Goal: Task Accomplishment & Management: Complete application form

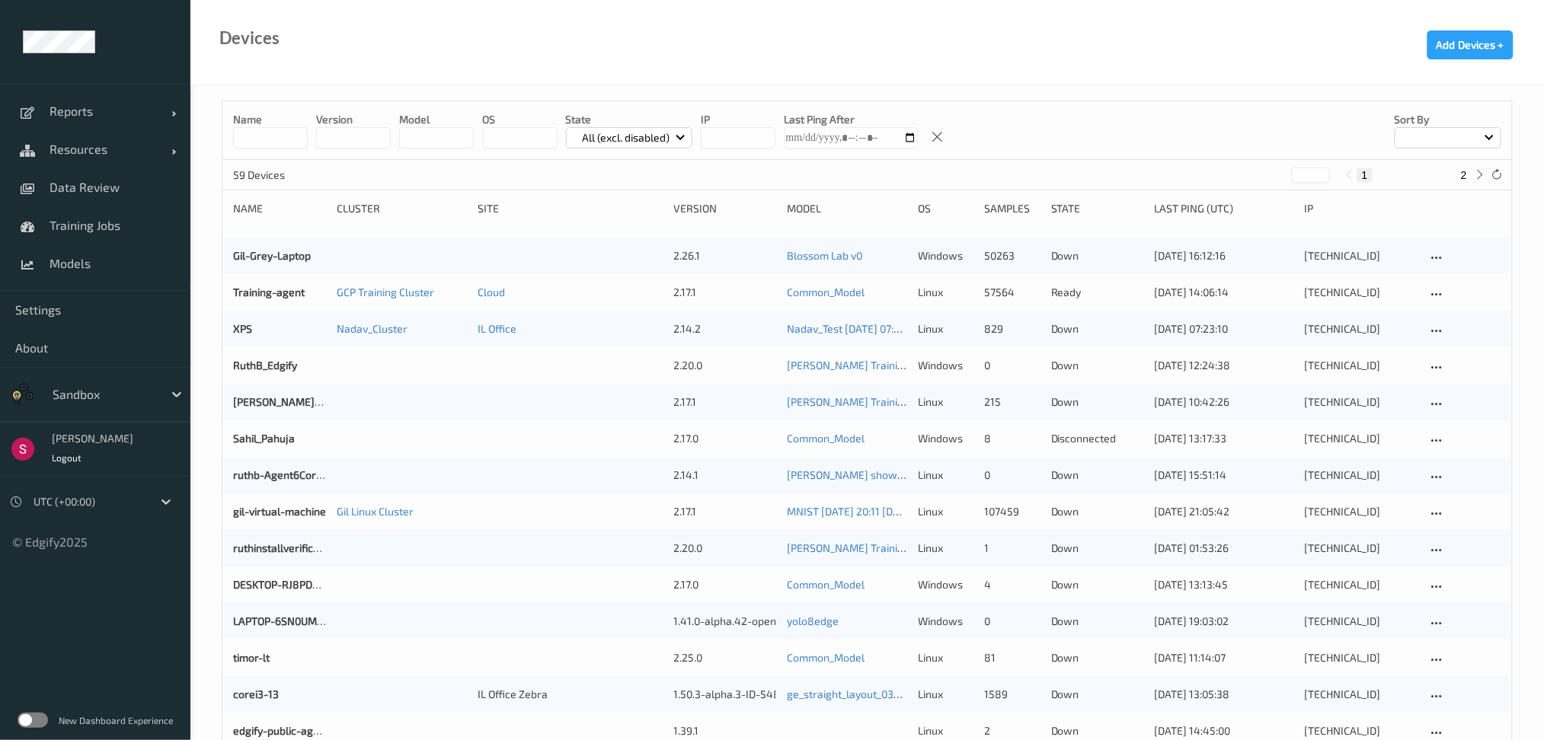
click at [268, 131] on input at bounding box center [270, 137] width 75 height 21
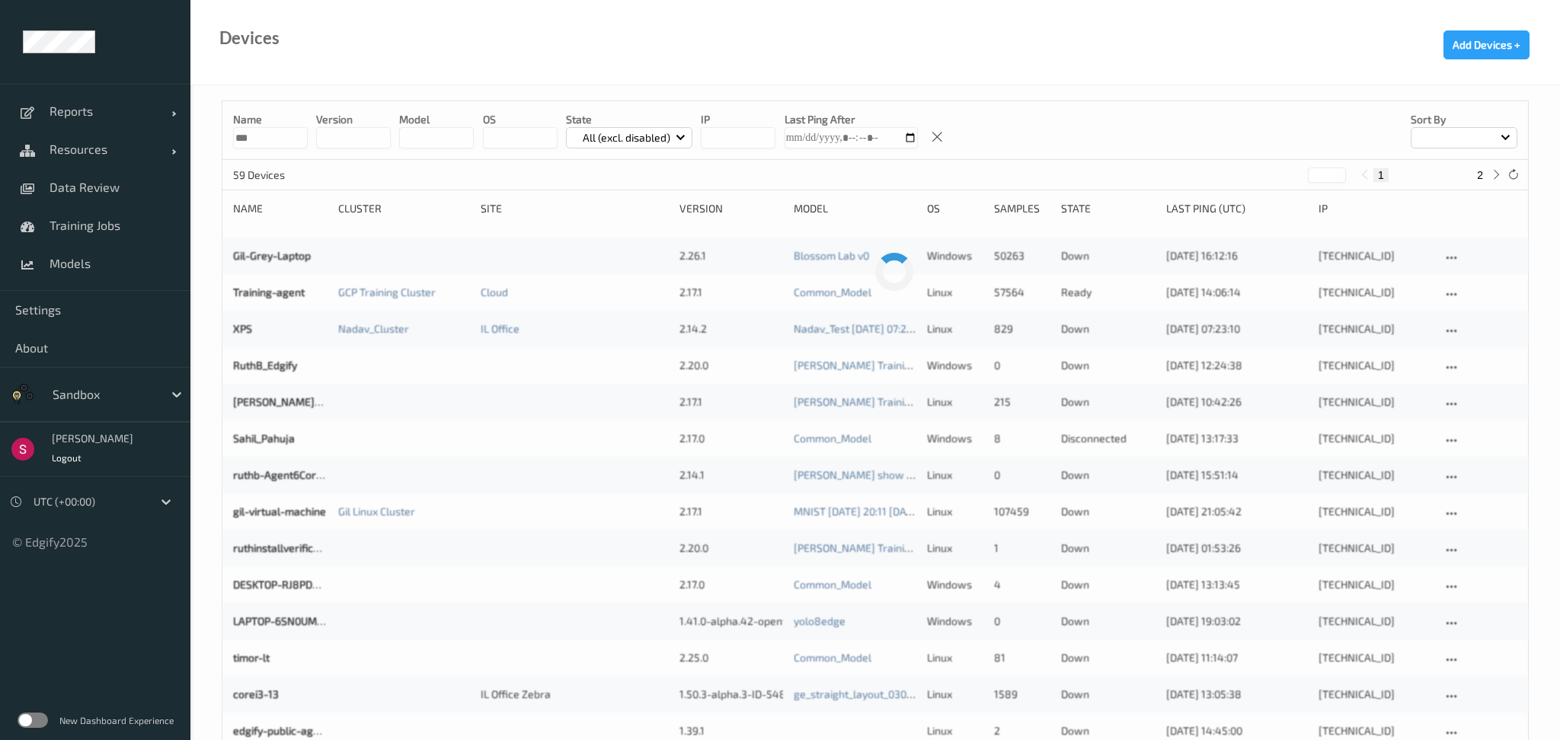
type input "***"
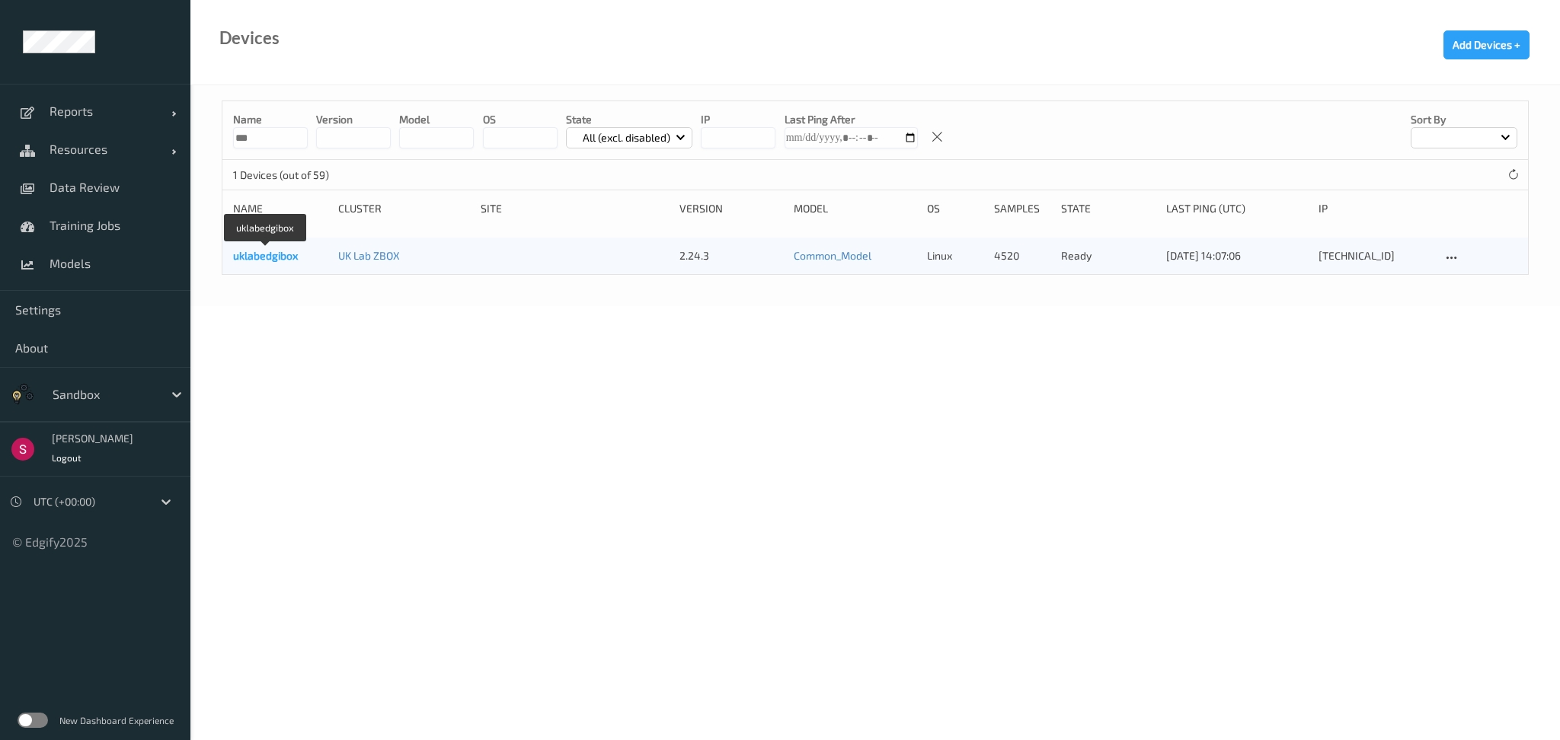
click at [295, 257] on link "uklabedgibox" at bounding box center [265, 255] width 65 height 13
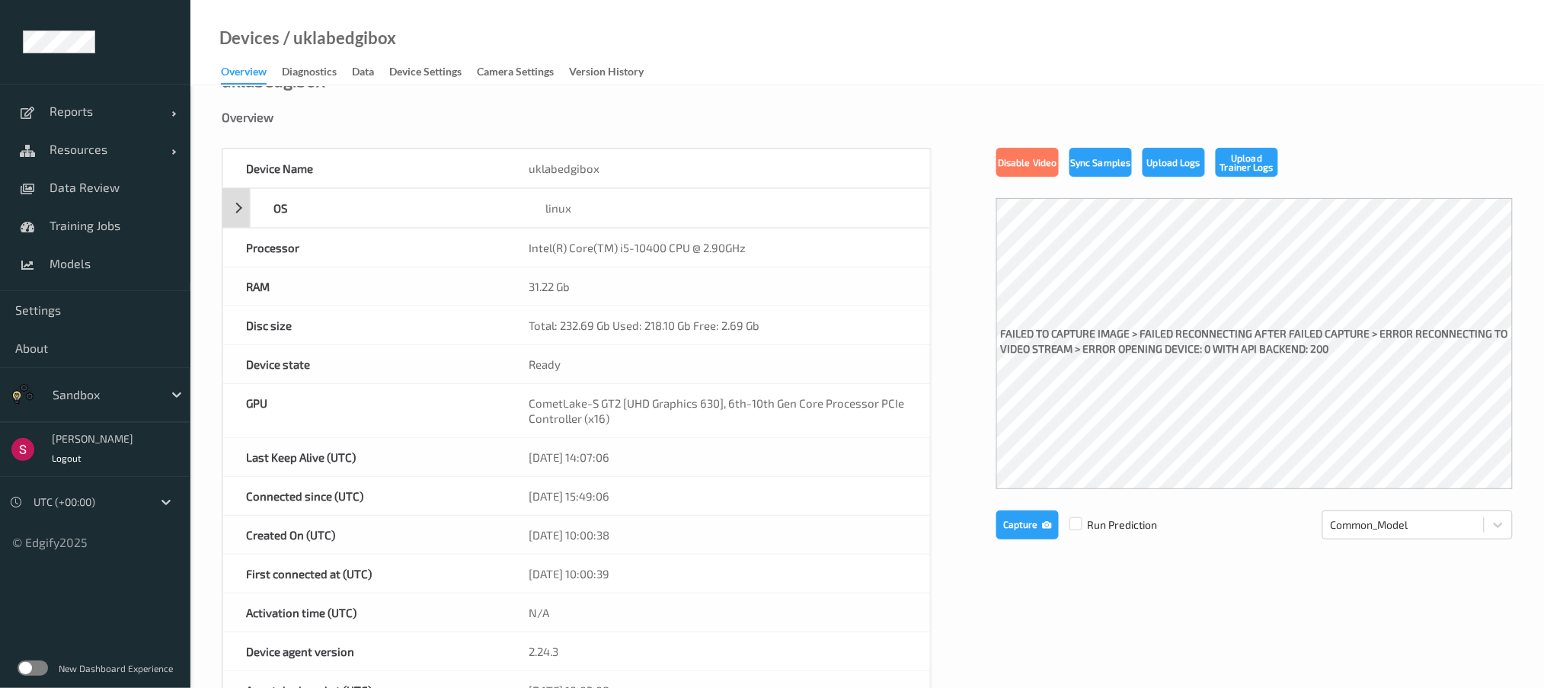
scroll to position [29, 0]
click at [116, 219] on span "Training Jobs" at bounding box center [112, 225] width 126 height 15
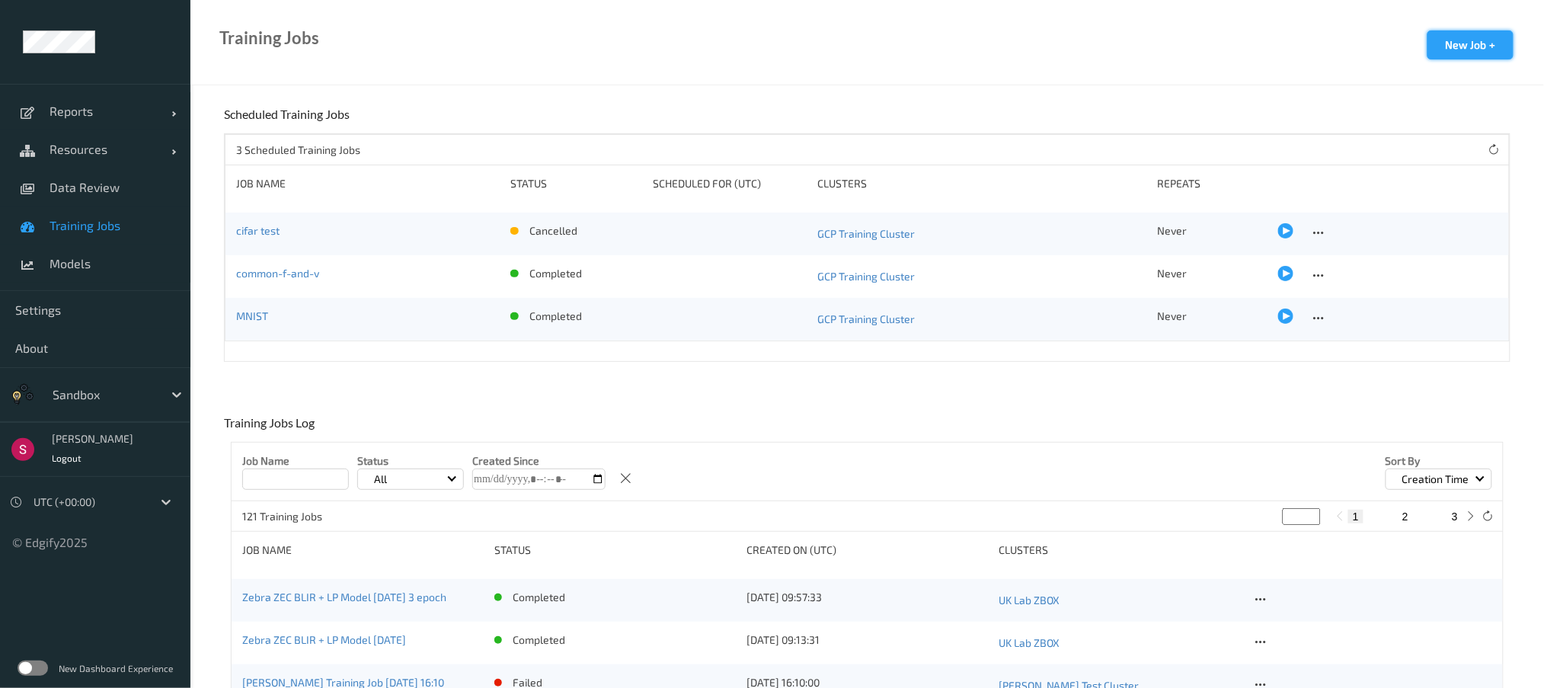
click at [1451, 44] on button "New Job +" at bounding box center [1470, 44] width 86 height 29
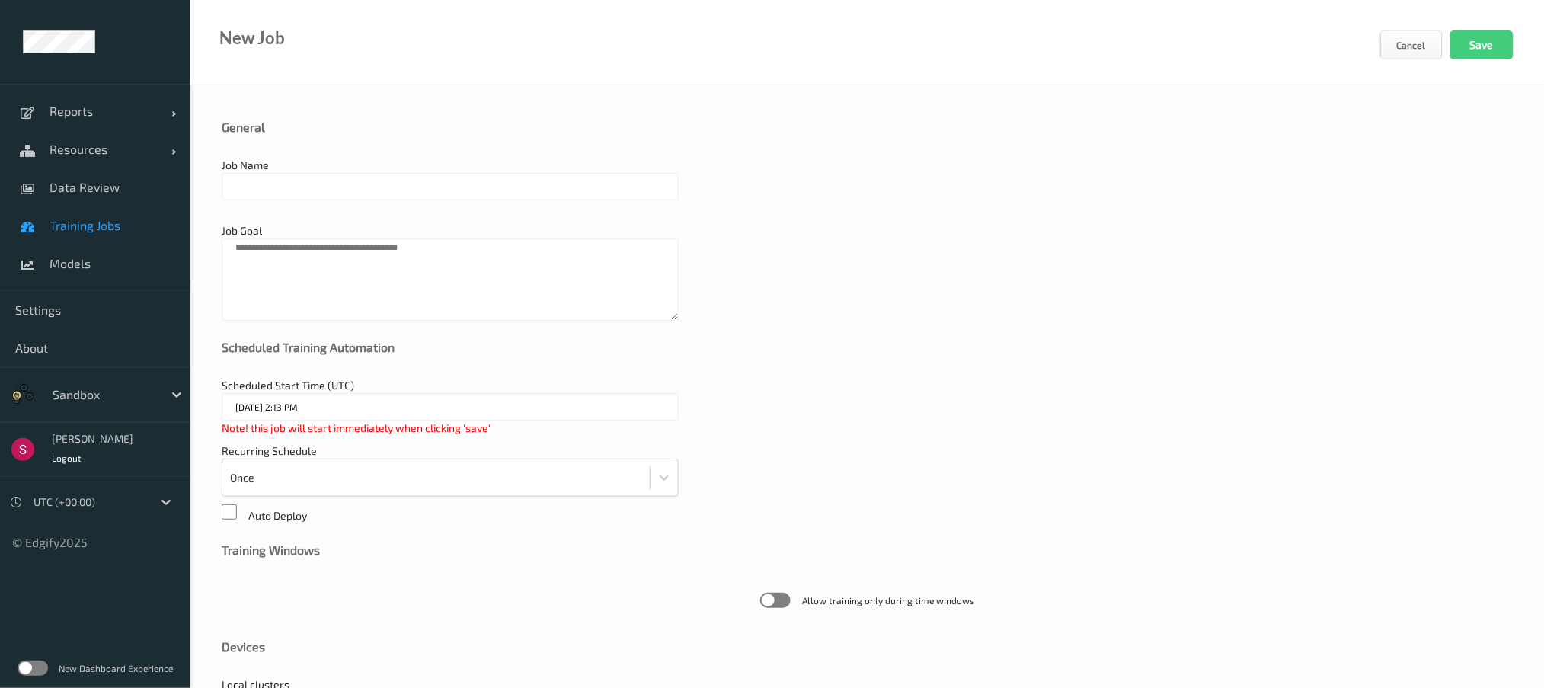
click at [375, 192] on input "text" at bounding box center [450, 186] width 457 height 27
type input "Sahil_Test"
click at [394, 254] on textarea at bounding box center [450, 279] width 457 height 82
type textarea "*"
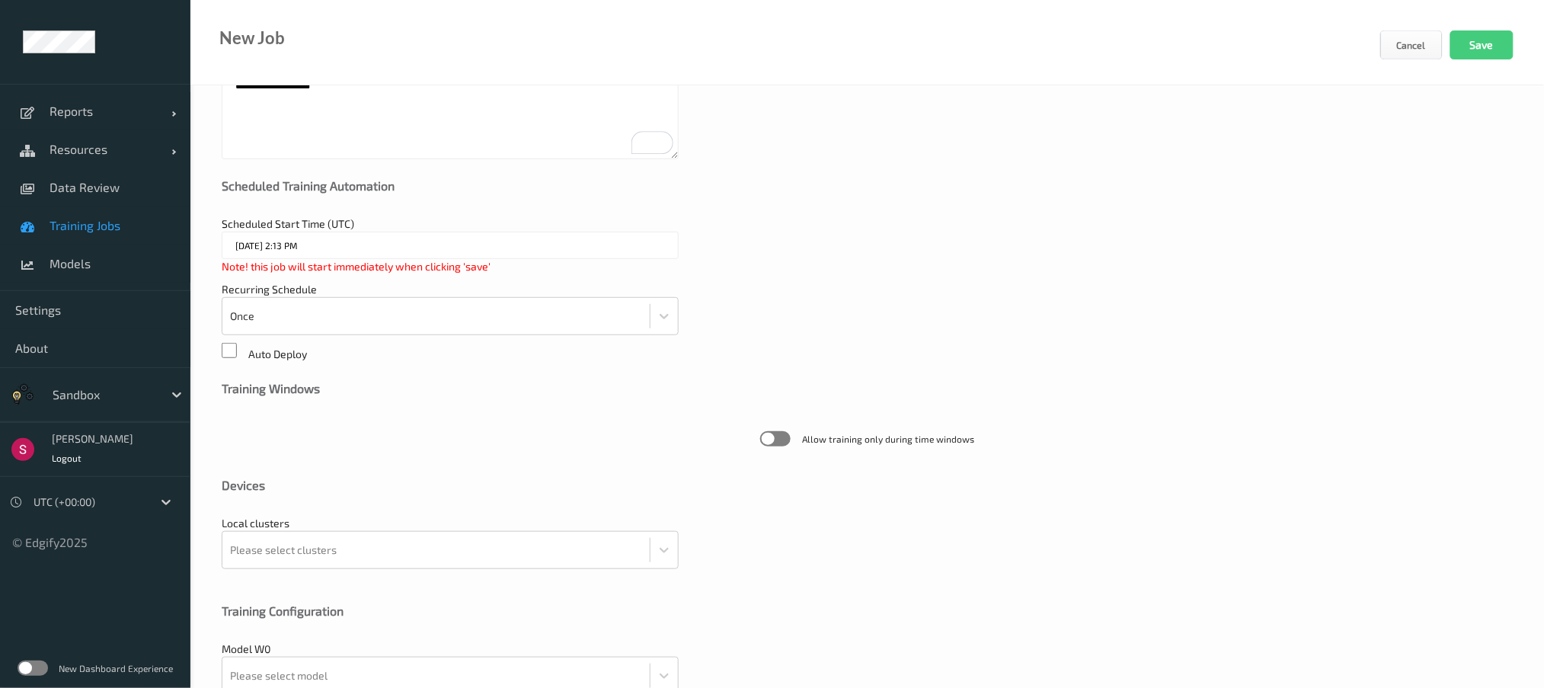
scroll to position [169, 0]
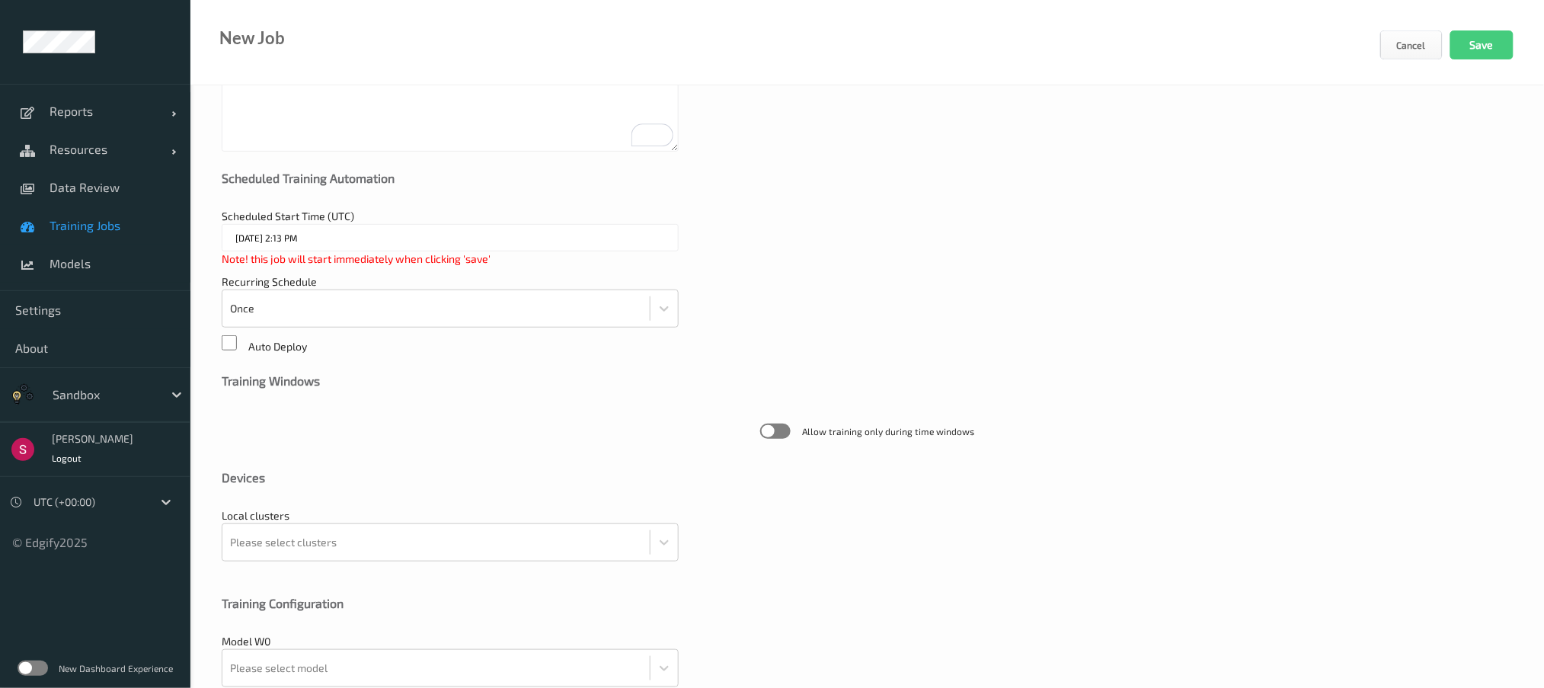
type textarea "**********"
click at [402, 242] on input "[DATE] 2:13 PM" at bounding box center [450, 237] width 457 height 27
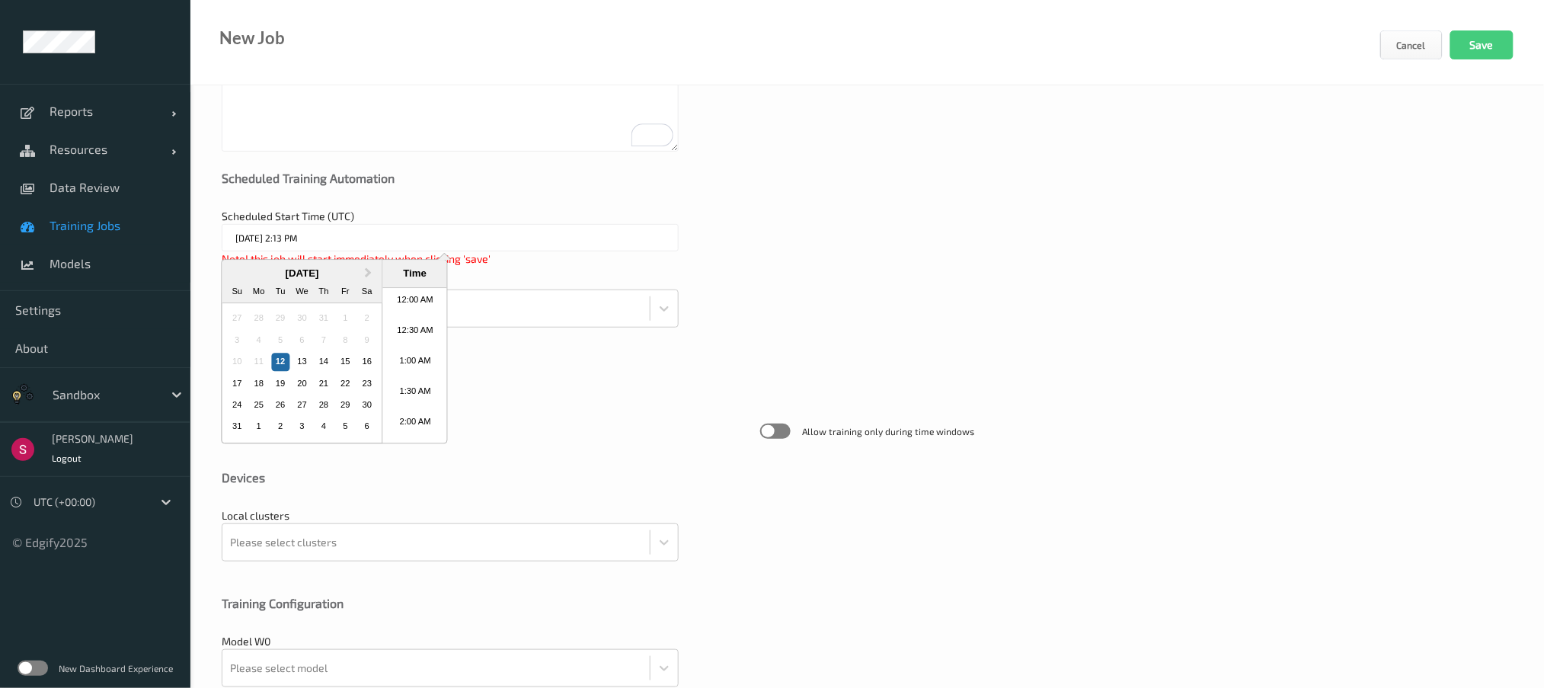
scroll to position [790, 0]
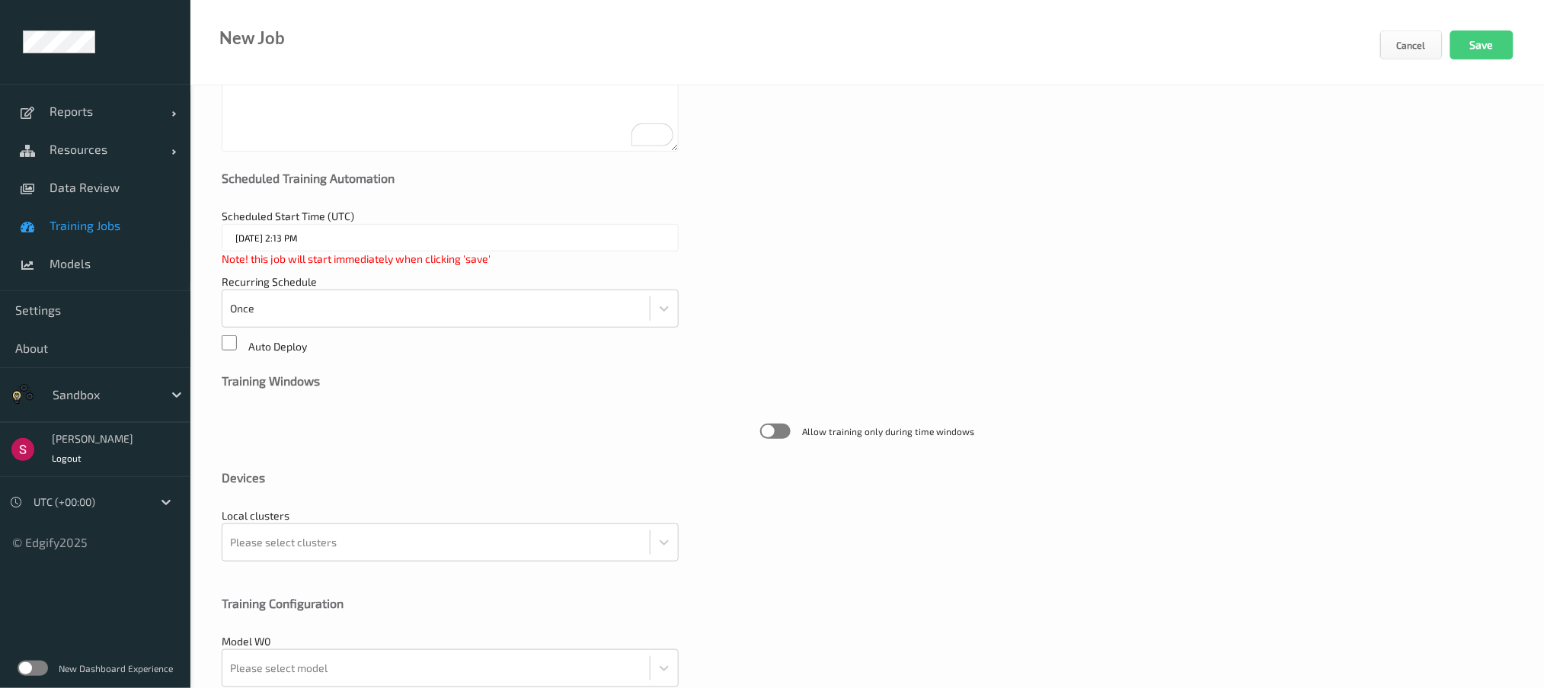
click at [563, 360] on div "**********" at bounding box center [866, 397] width 1353 height 963
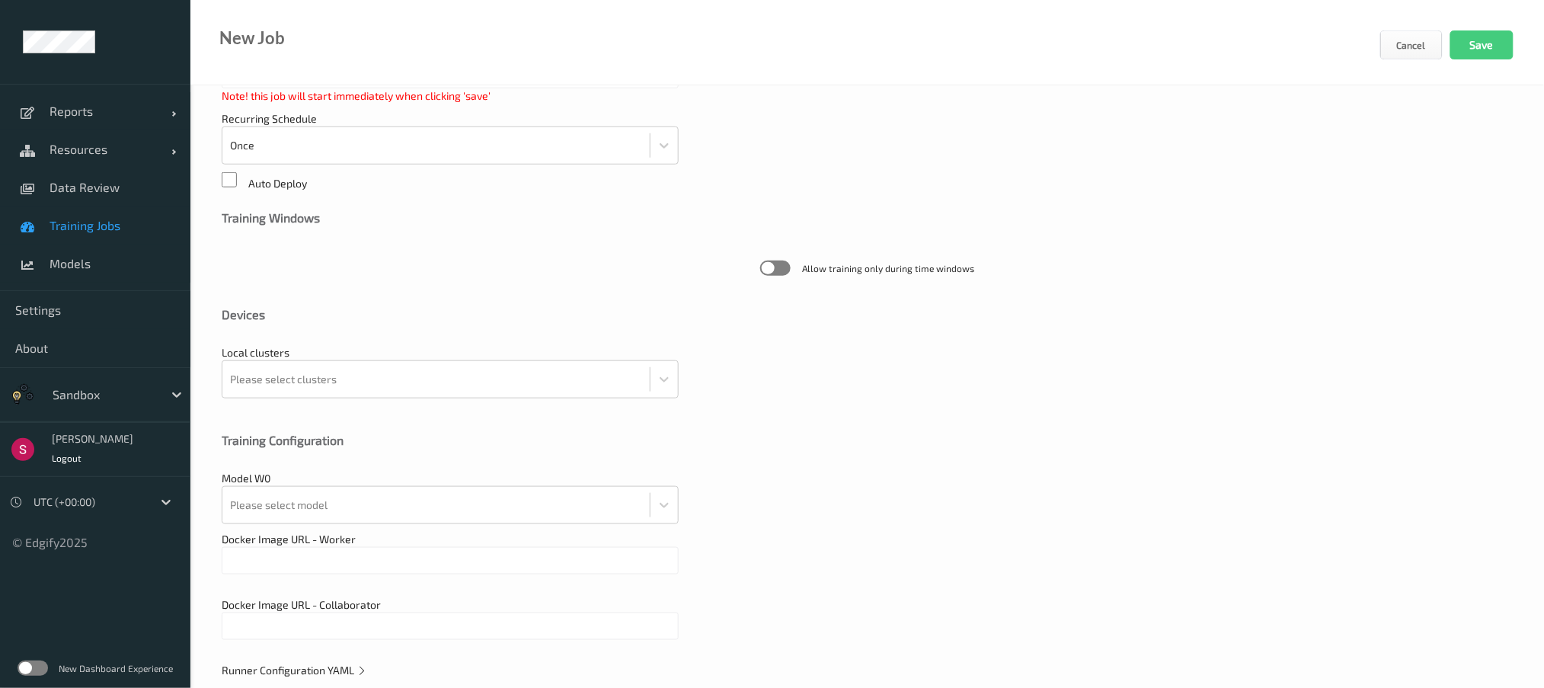
scroll to position [360, 0]
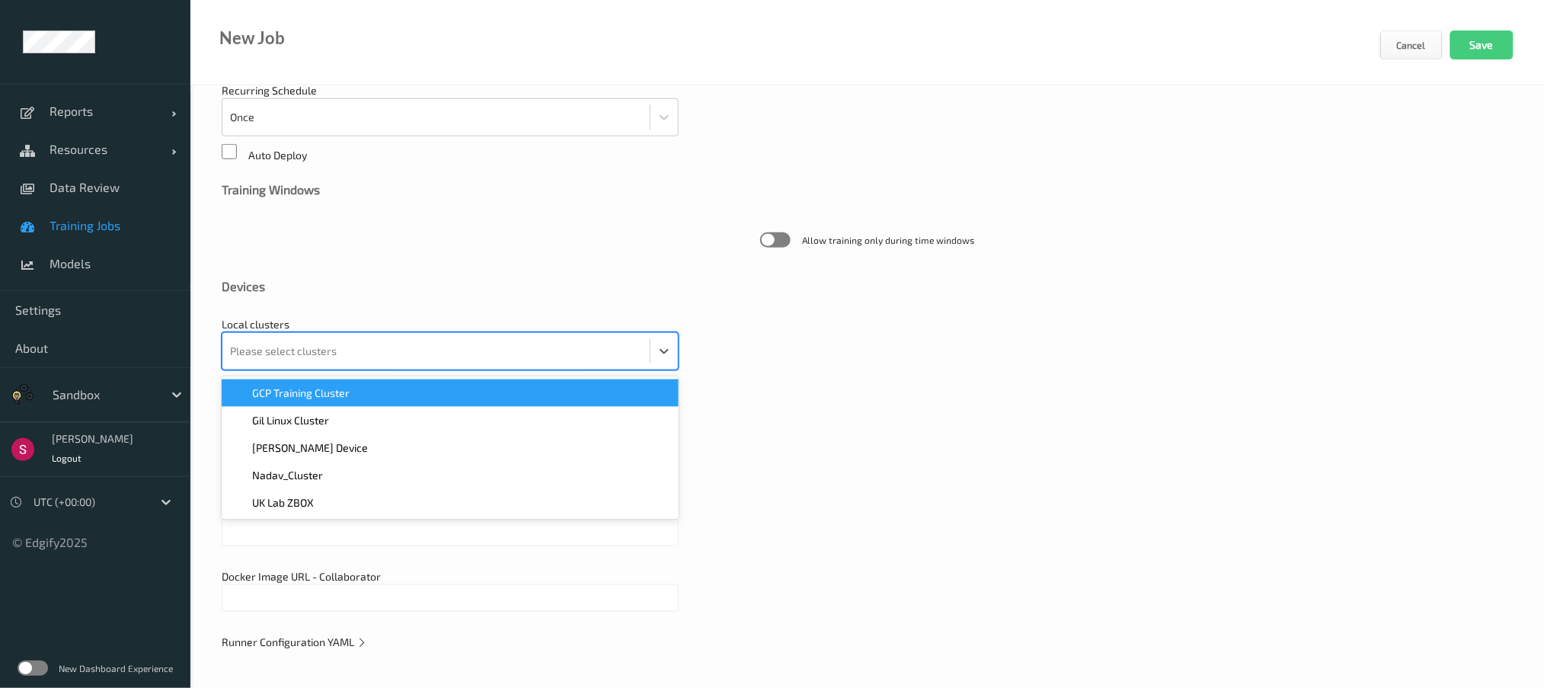
click at [392, 345] on div at bounding box center [436, 351] width 412 height 30
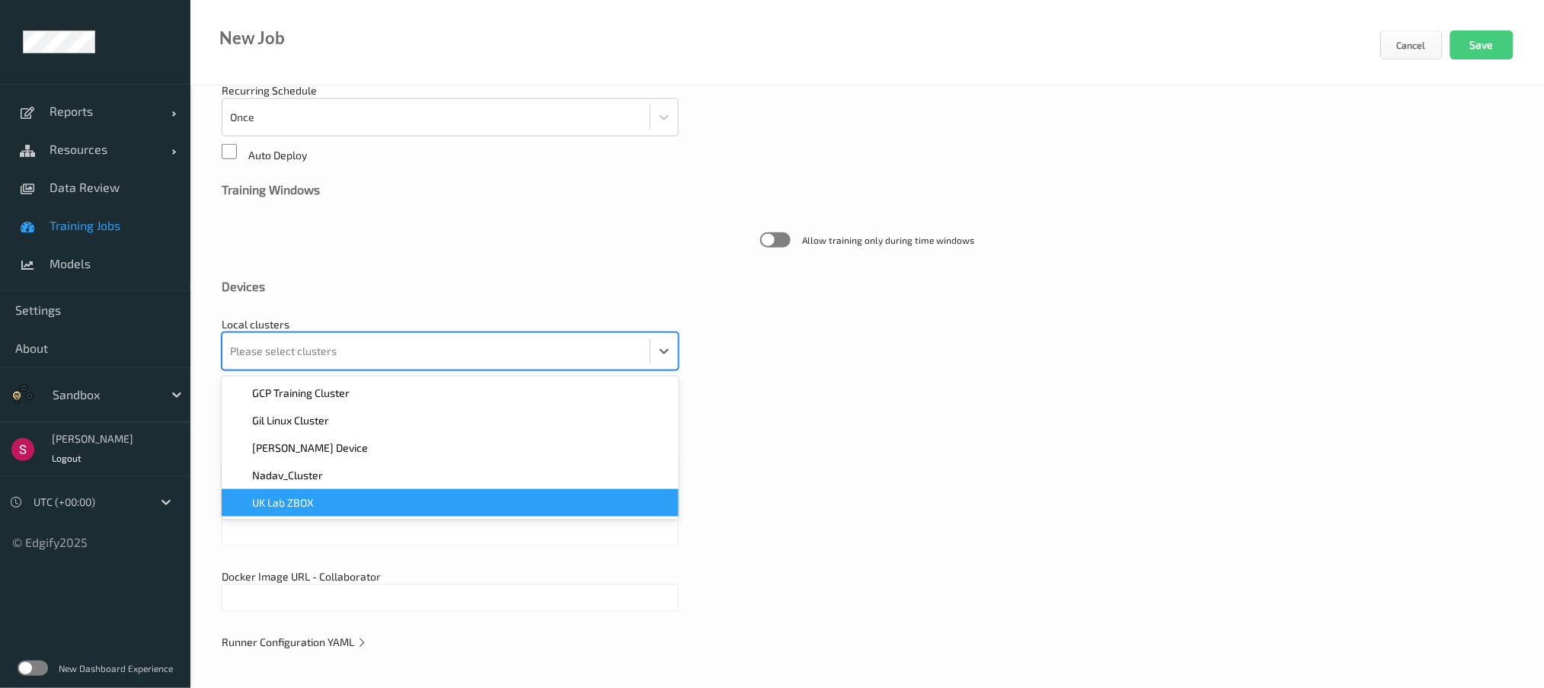
drag, startPoint x: 407, startPoint y: 487, endPoint x: 424, endPoint y: 495, distance: 19.1
click at [424, 495] on div "GCP Training Cluster    Gil Linux Cluster    Gil's Device    Nadav_Cluster    U…" at bounding box center [450, 447] width 457 height 143
click at [430, 496] on div "UK Lab ZBOX" at bounding box center [450, 502] width 439 height 15
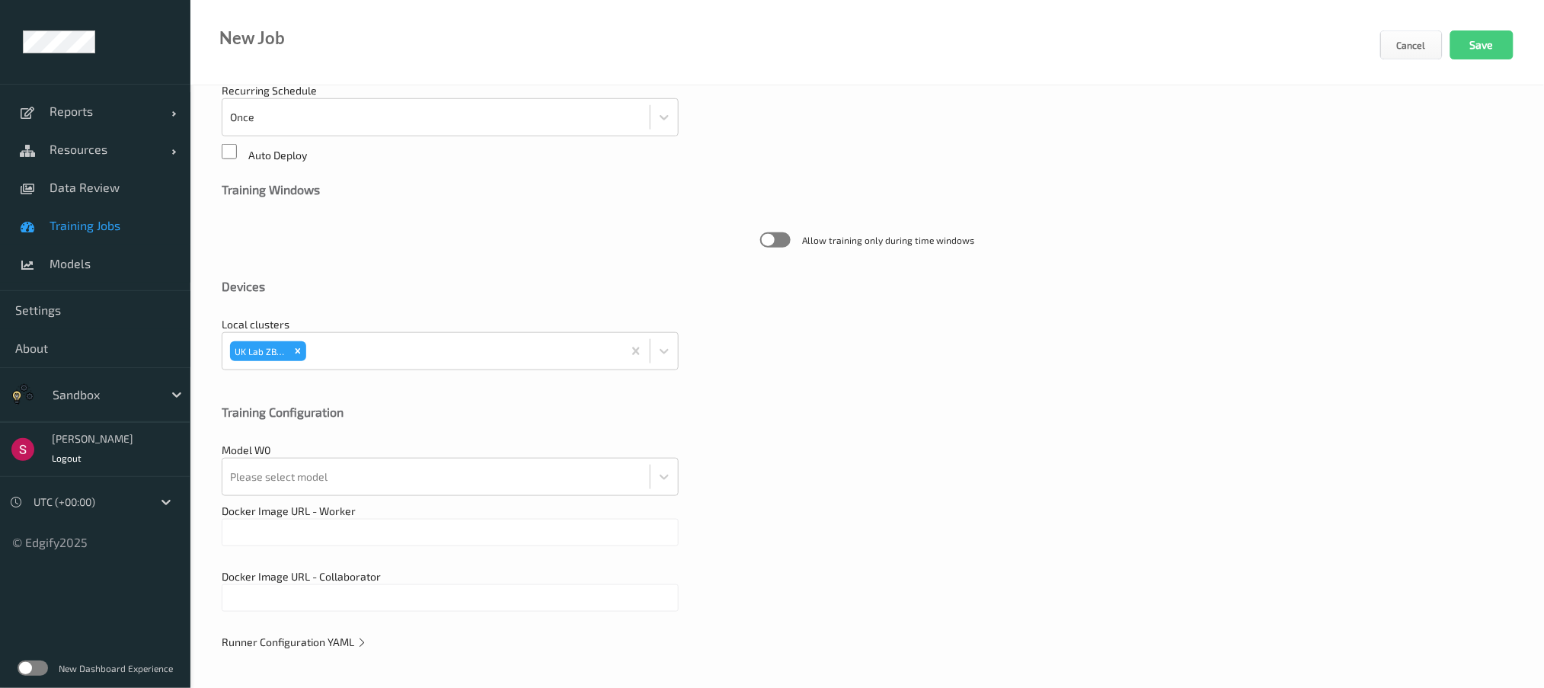
click at [849, 372] on div "Local clusters UK Lab ZBOX" at bounding box center [867, 351] width 1291 height 69
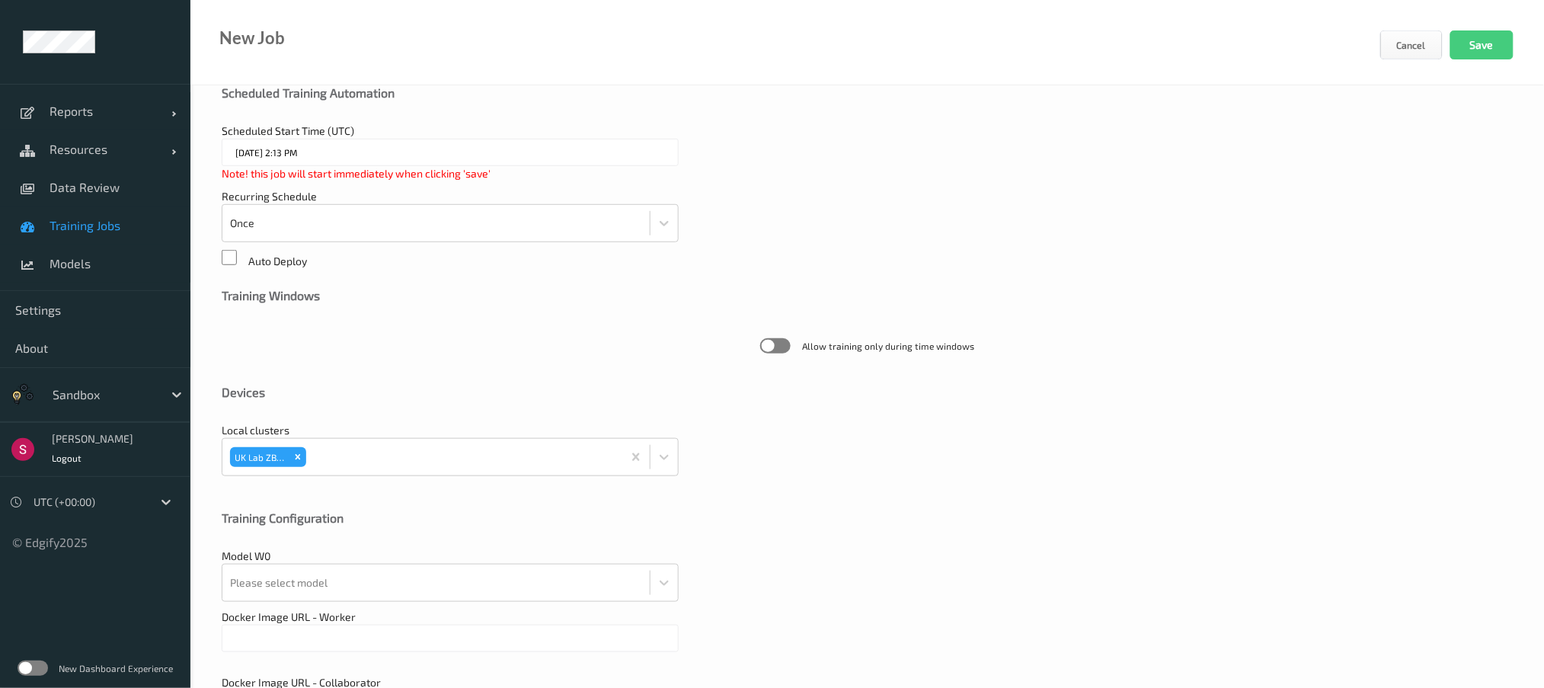
scroll to position [250, 0]
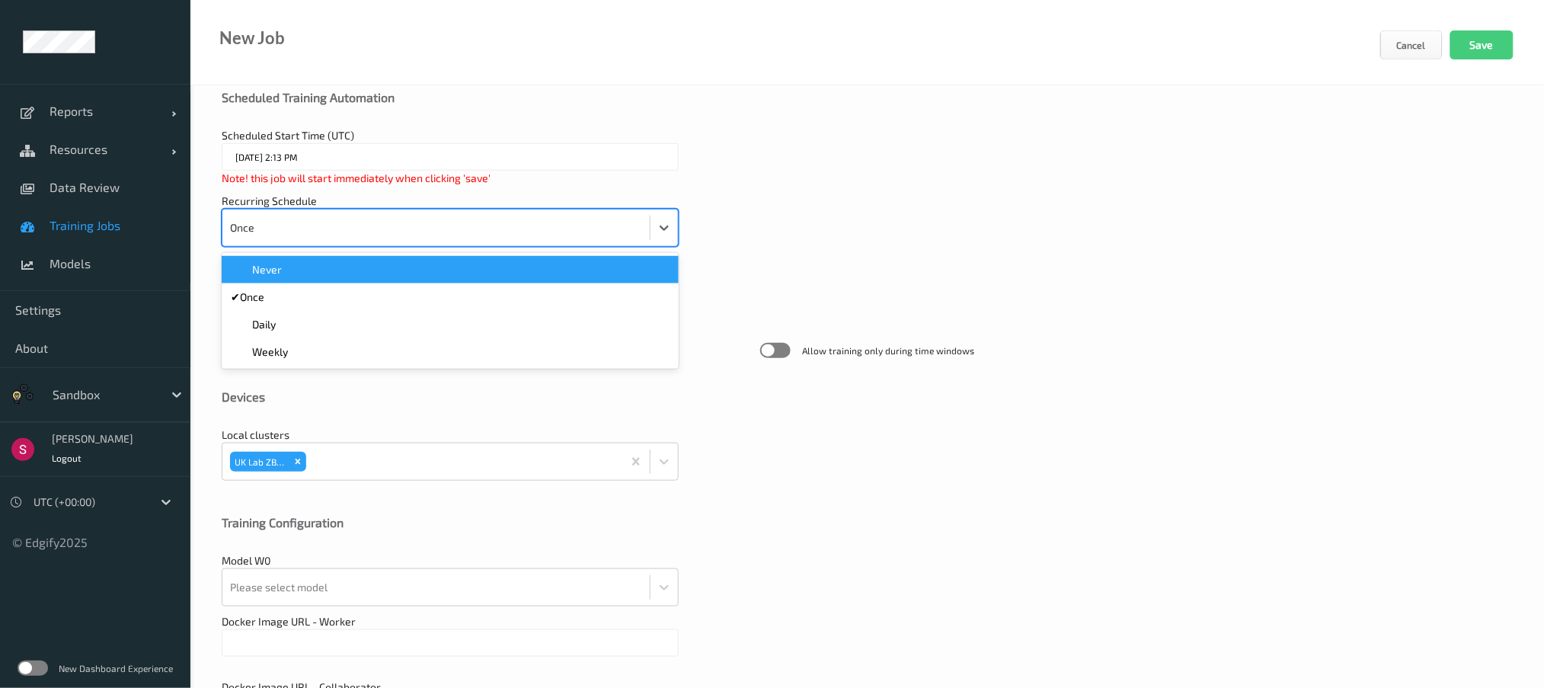
click at [400, 230] on div at bounding box center [436, 227] width 412 height 30
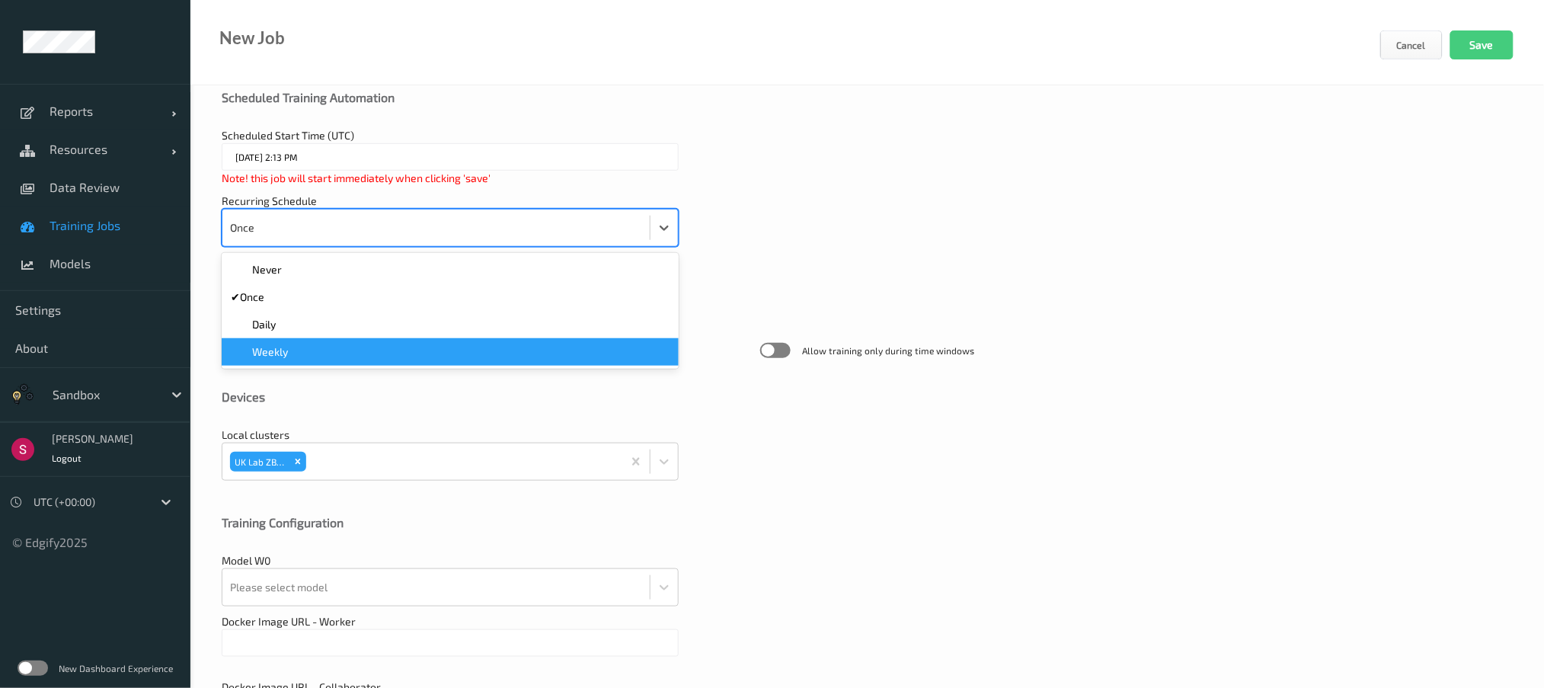
click at [372, 344] on div "Weekly" at bounding box center [450, 351] width 439 height 15
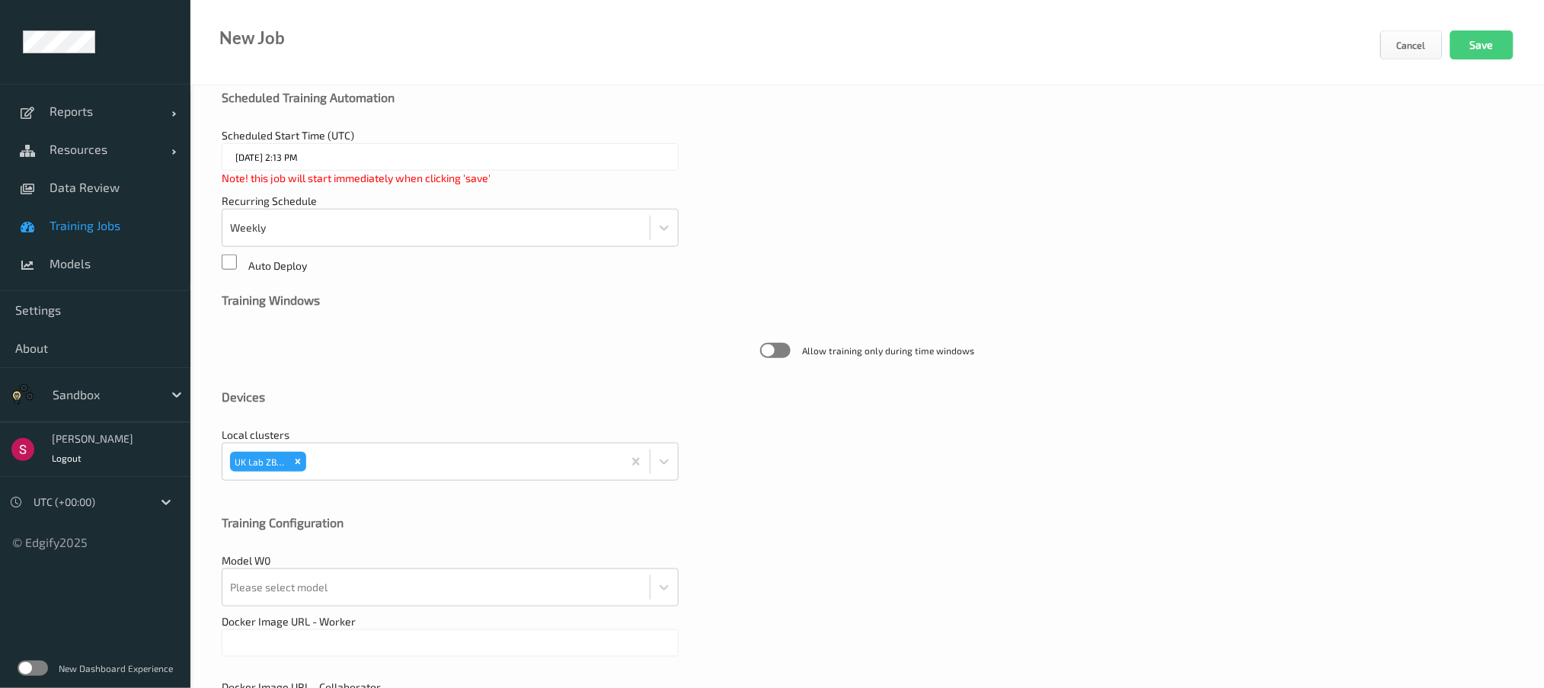
click at [522, 340] on span "Allow training only during time windows" at bounding box center [867, 350] width 1291 height 40
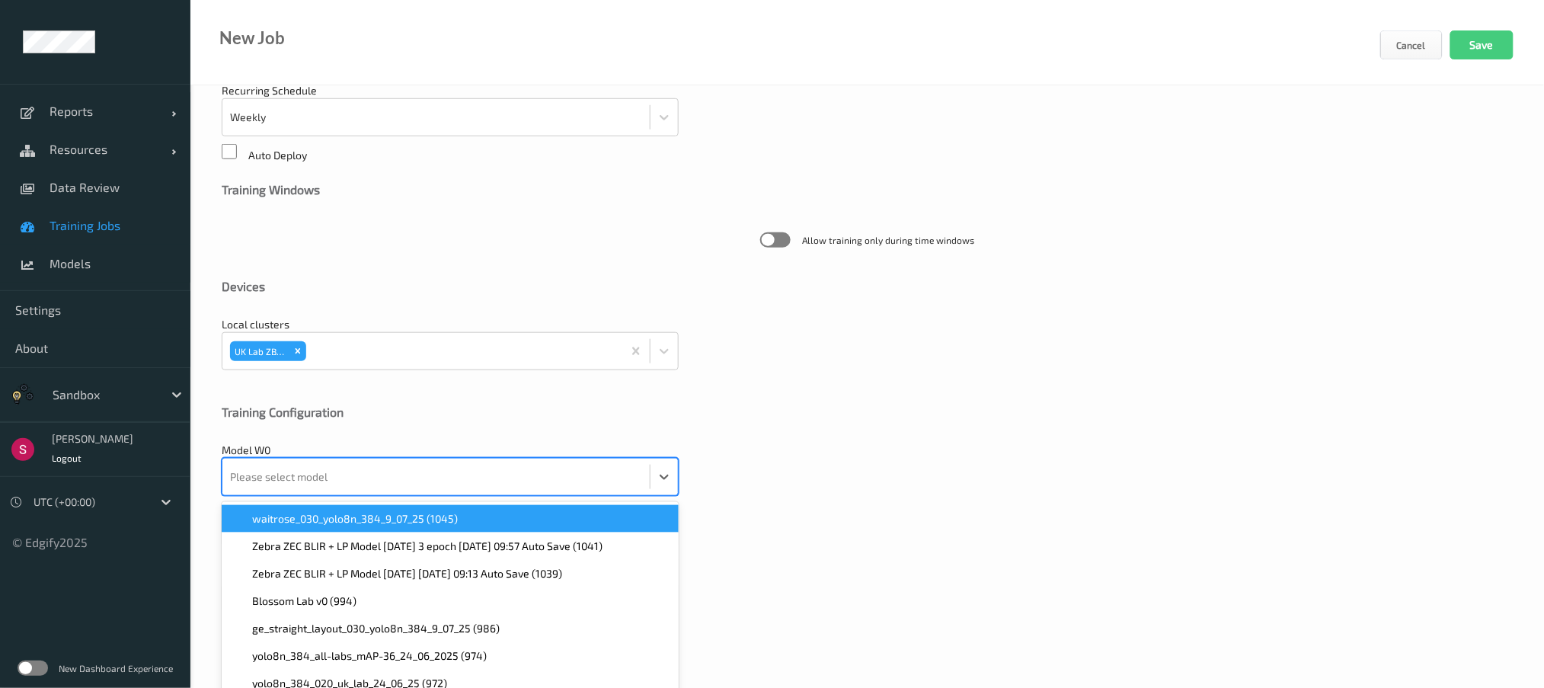
scroll to position [403, 0]
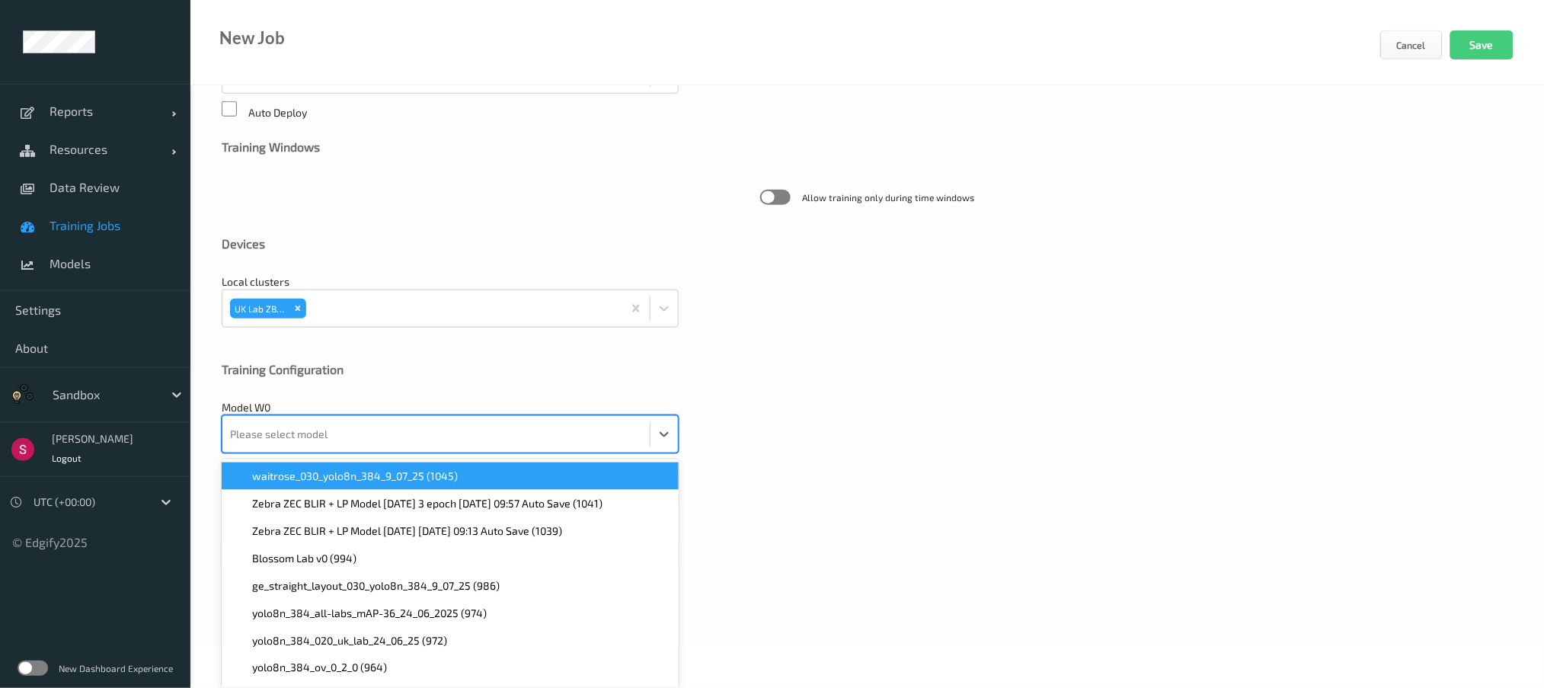
click at [483, 453] on div "option waitrose_030_yolo8n_384_9_07_25 (1045) focused, 1 of 136. 136 results av…" at bounding box center [450, 434] width 457 height 38
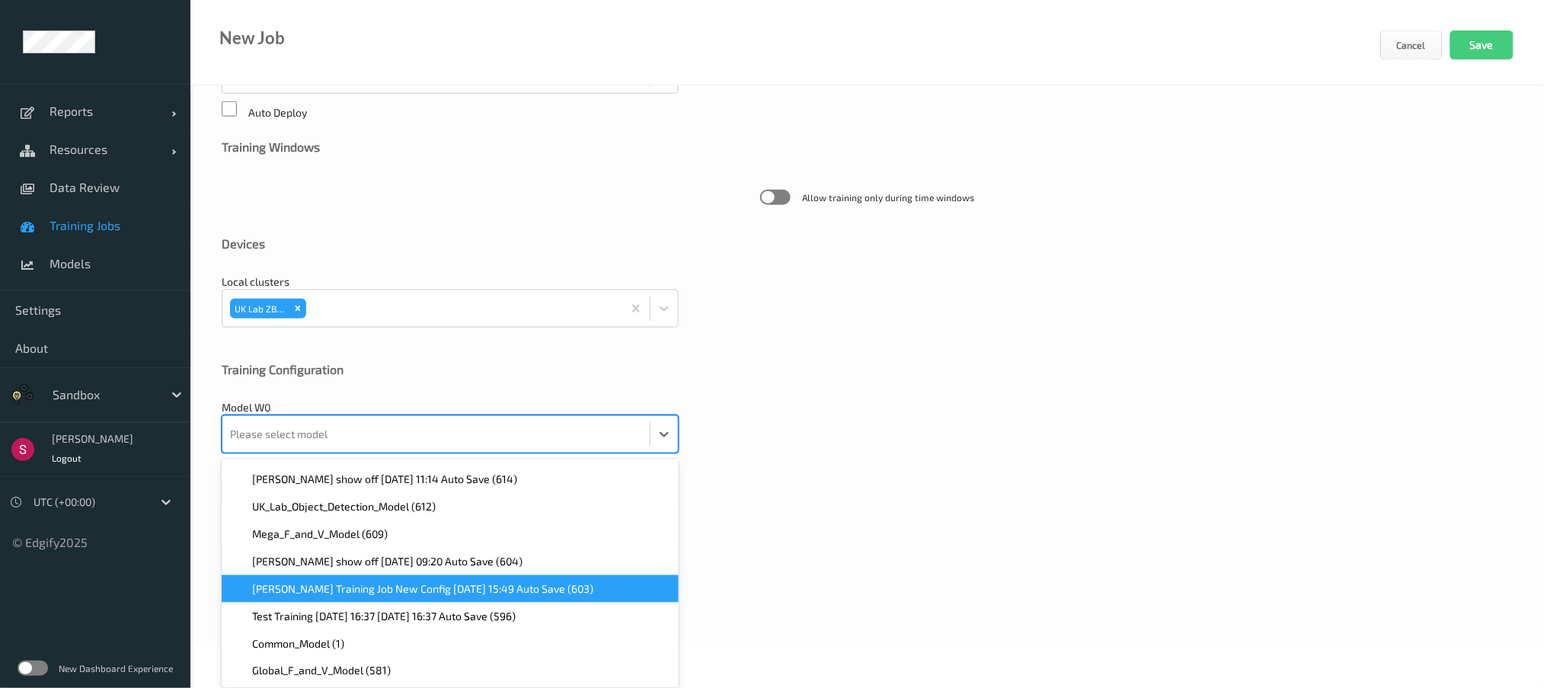
scroll to position [3506, 0]
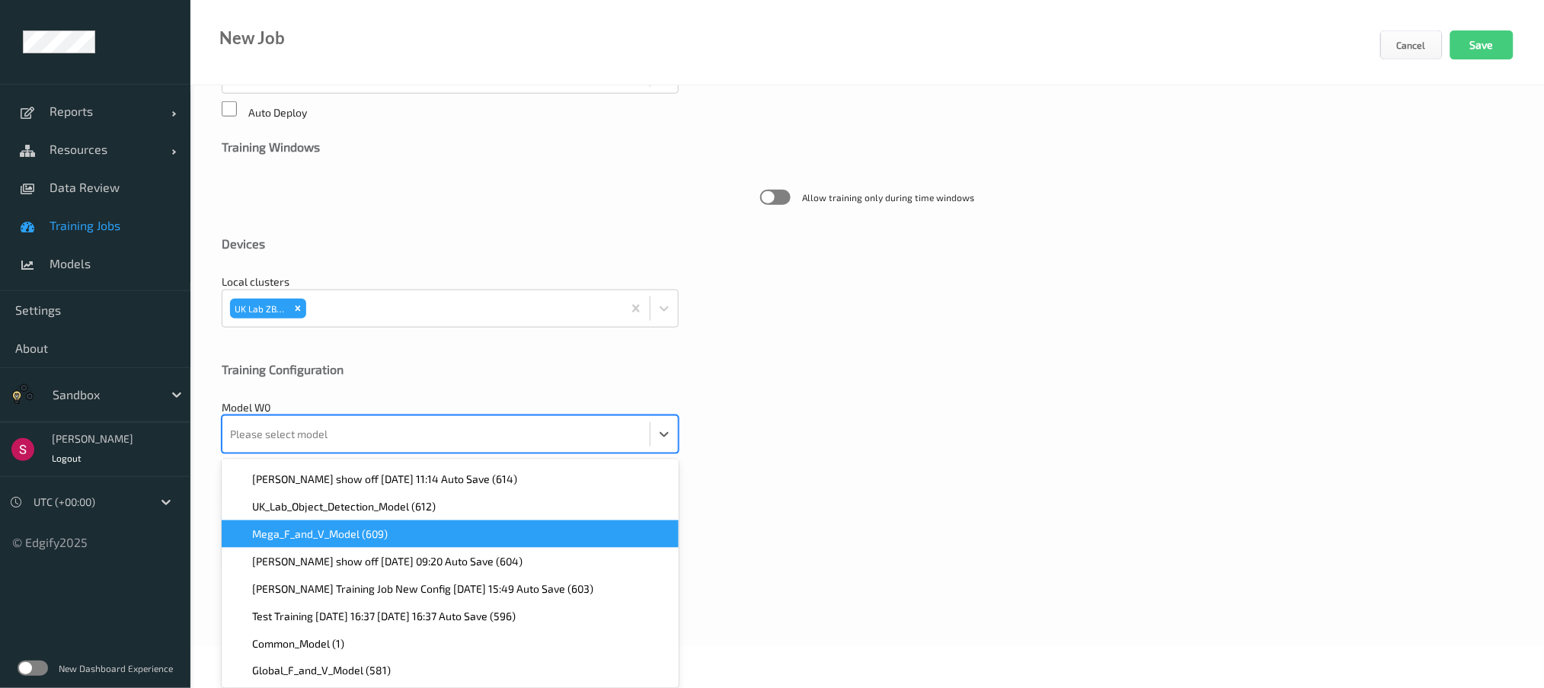
click at [452, 527] on div "Mega_F_and_V_Model (609)" at bounding box center [450, 533] width 439 height 15
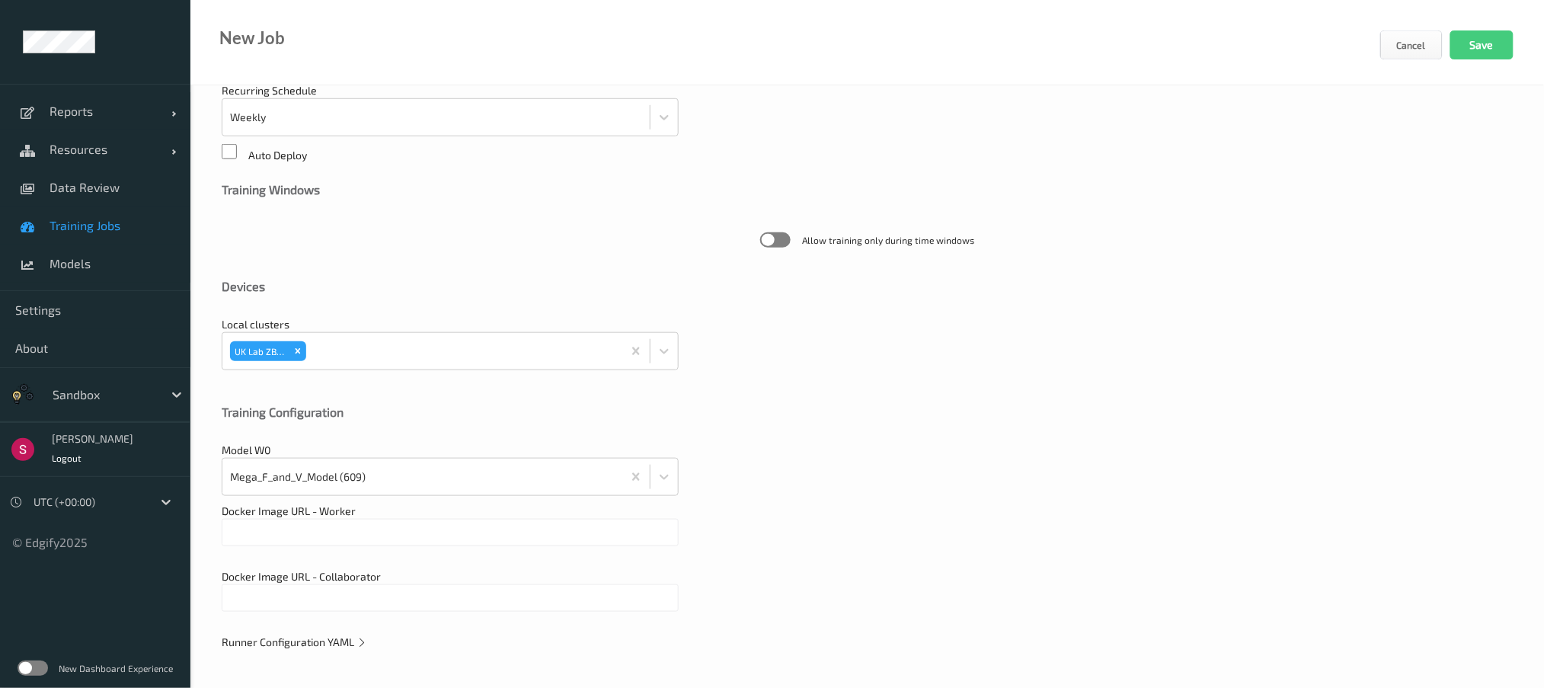
click at [842, 599] on div "Docker Image URL - Collaborator" at bounding box center [867, 598] width 1291 height 58
click at [503, 533] on input "text" at bounding box center [450, 532] width 457 height 27
paste input "edgify/edgify-worker-cuda:[DATE]"
type input "edgify/edgify-worker-cuda:[DATE]"
paste input "edgify/edgify-worker-cuda:[DATE]"
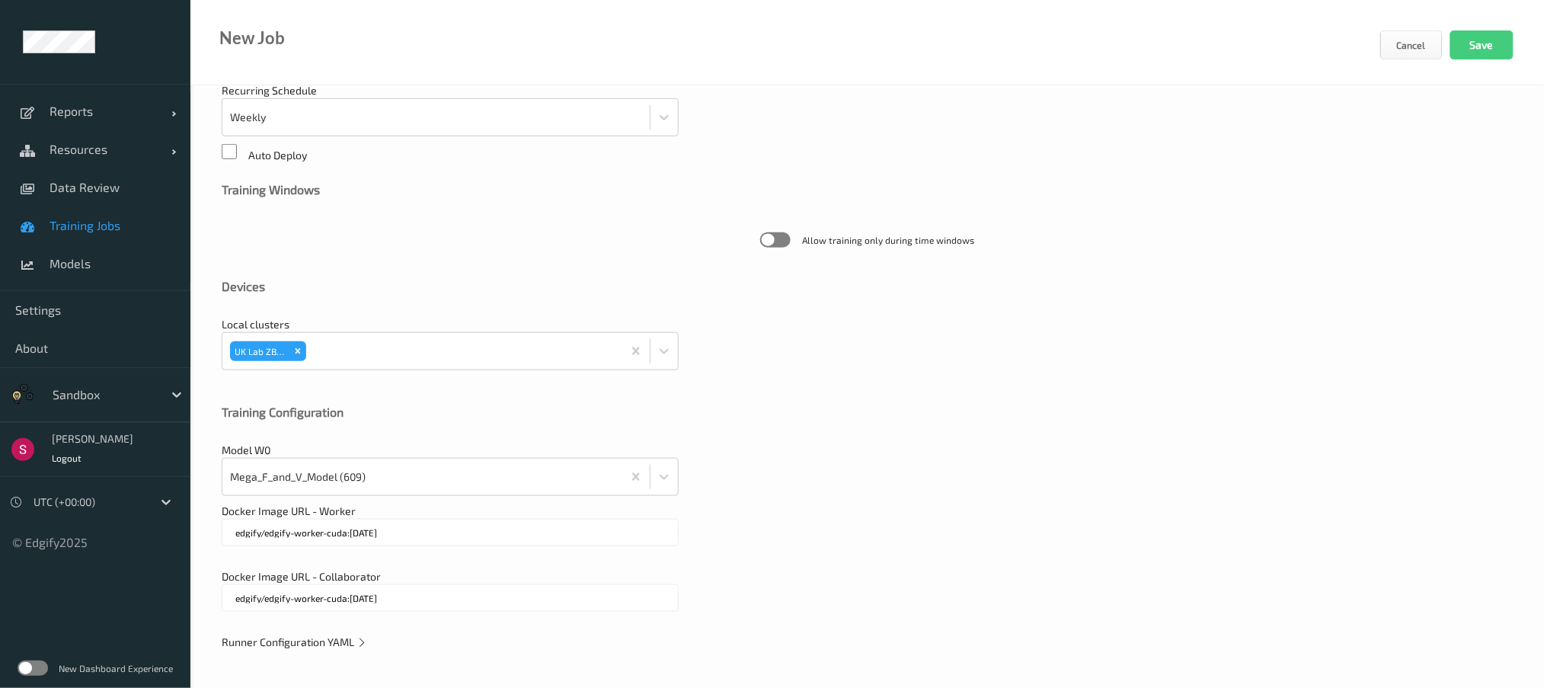
type input "edgify/edgify-worker-cuda:[DATE]"
drag, startPoint x: 311, startPoint y: 633, endPoint x: 311, endPoint y: 641, distance: 8.4
click at [311, 639] on div "**********" at bounding box center [866, 206] width 1353 height 963
click at [311, 647] on span "Runner Configuration YAML" at bounding box center [294, 641] width 145 height 13
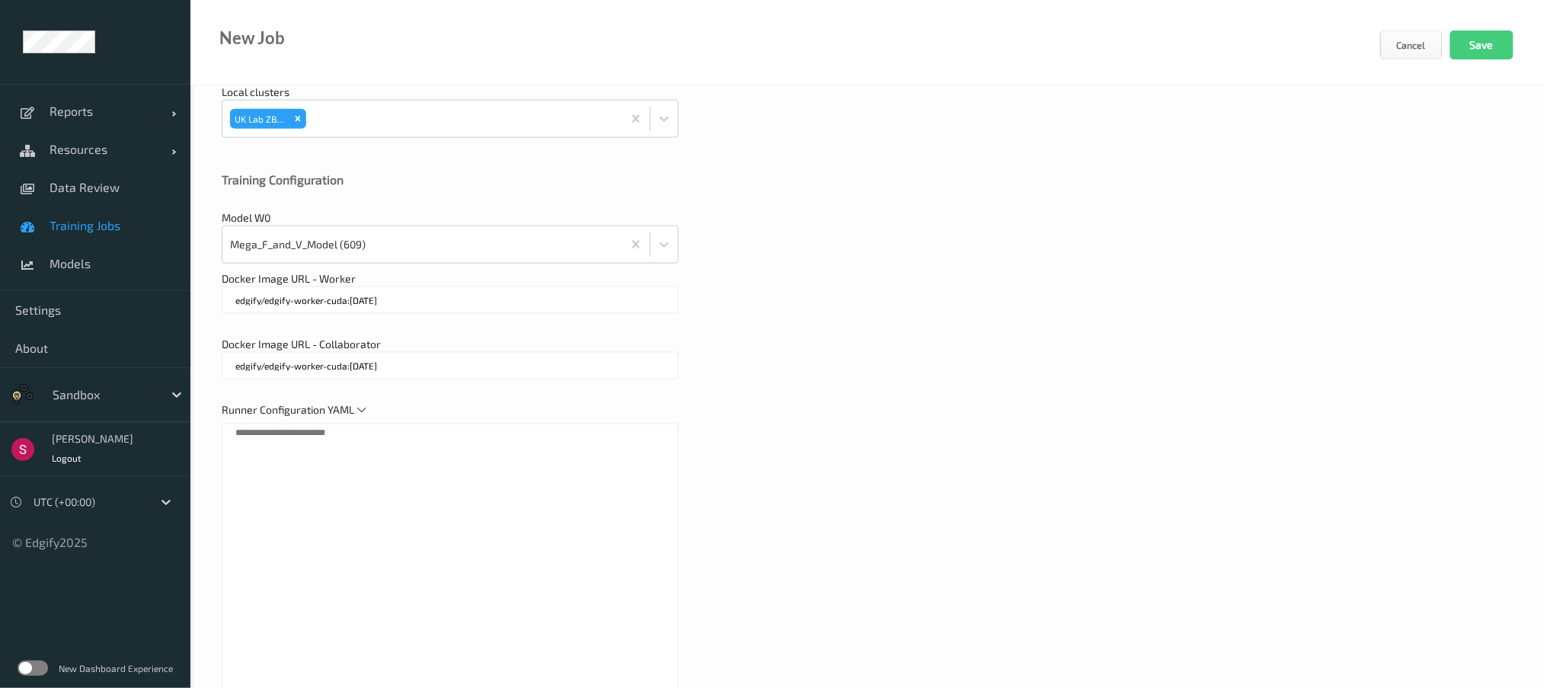
scroll to position [762, 0]
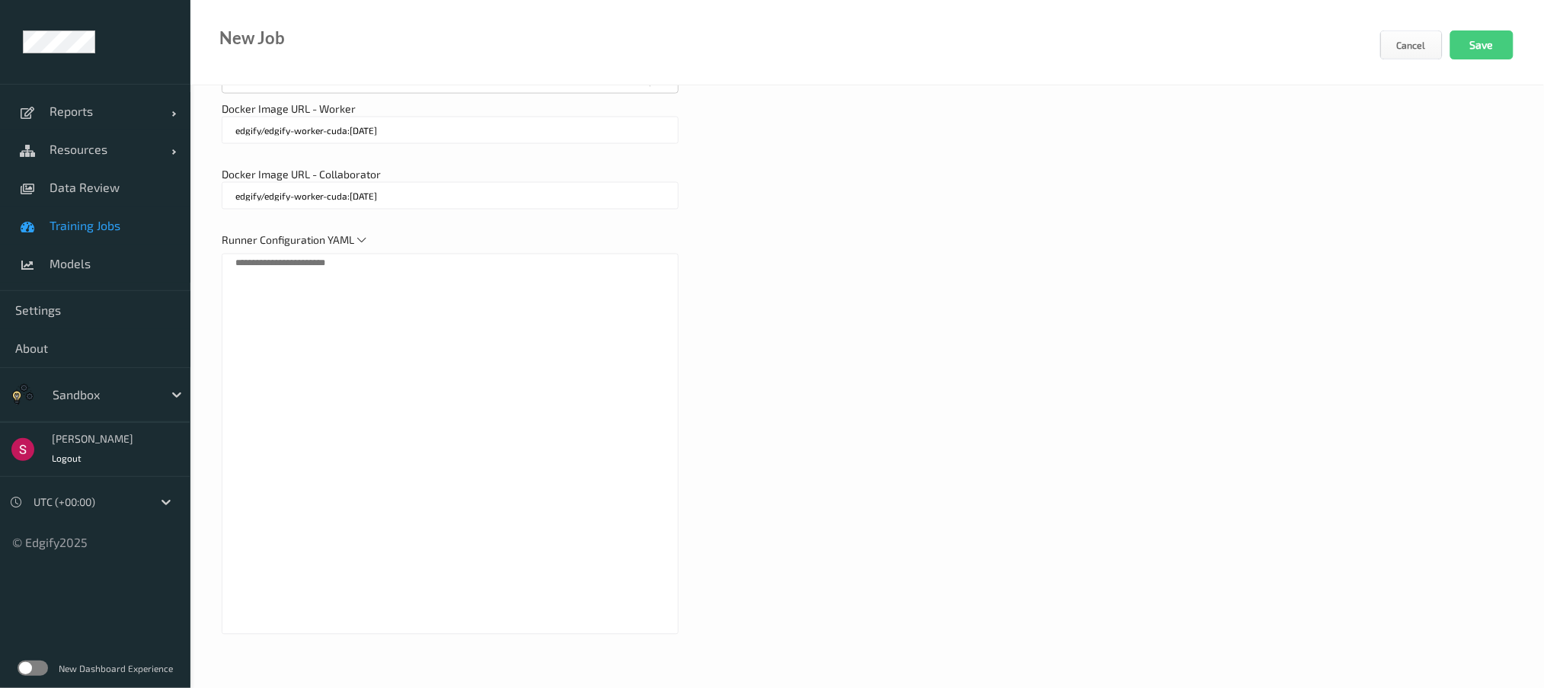
click at [388, 307] on textarea at bounding box center [450, 444] width 457 height 381
click at [250, 270] on textarea "To enrich screen reader interactions, please activate Accessibility in Grammarl…" at bounding box center [450, 444] width 457 height 381
drag, startPoint x: 250, startPoint y: 270, endPoint x: 382, endPoint y: 270, distance: 132.5
click at [382, 270] on textarea "To enrich screen reader interactions, please activate Accessibility in Grammarl…" at bounding box center [450, 444] width 457 height 381
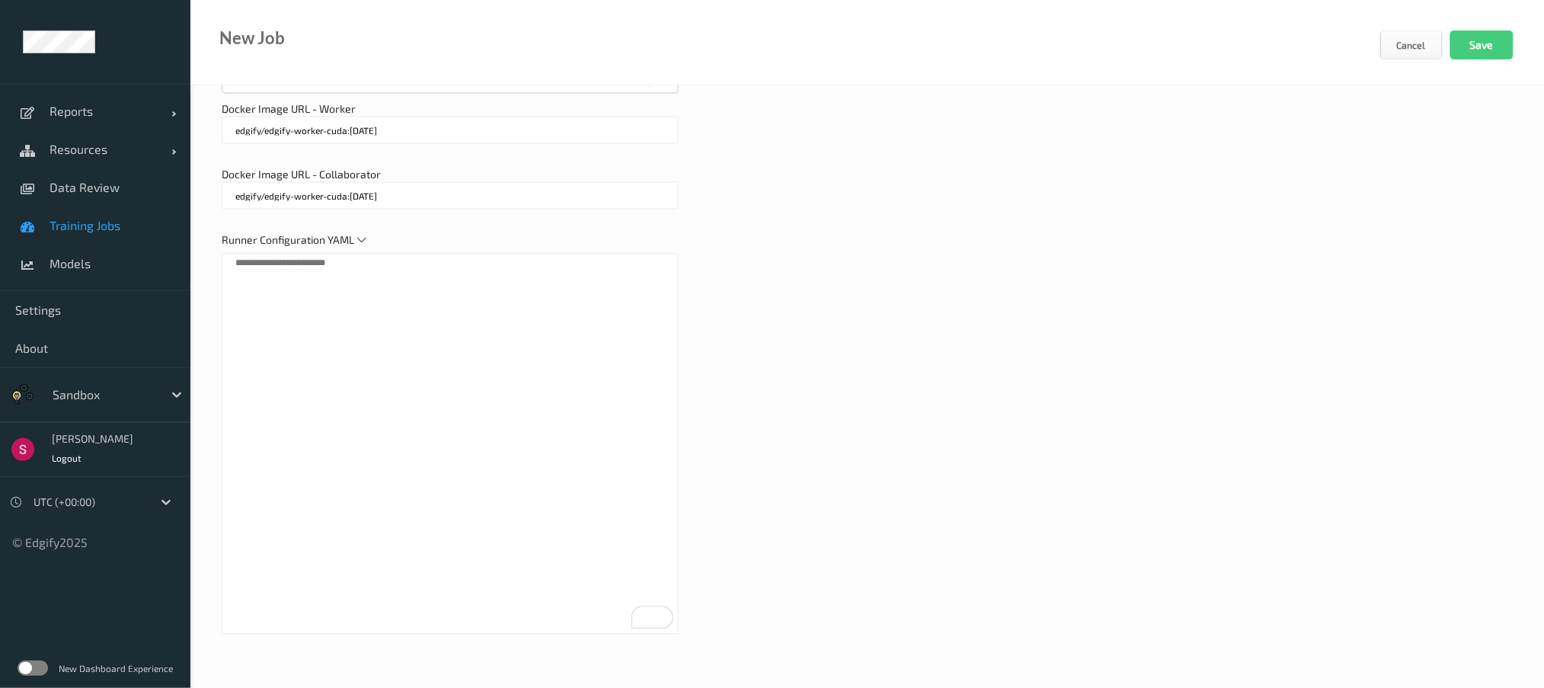
paste textarea "**********"
click at [605, 343] on textarea "**********" at bounding box center [450, 444] width 457 height 381
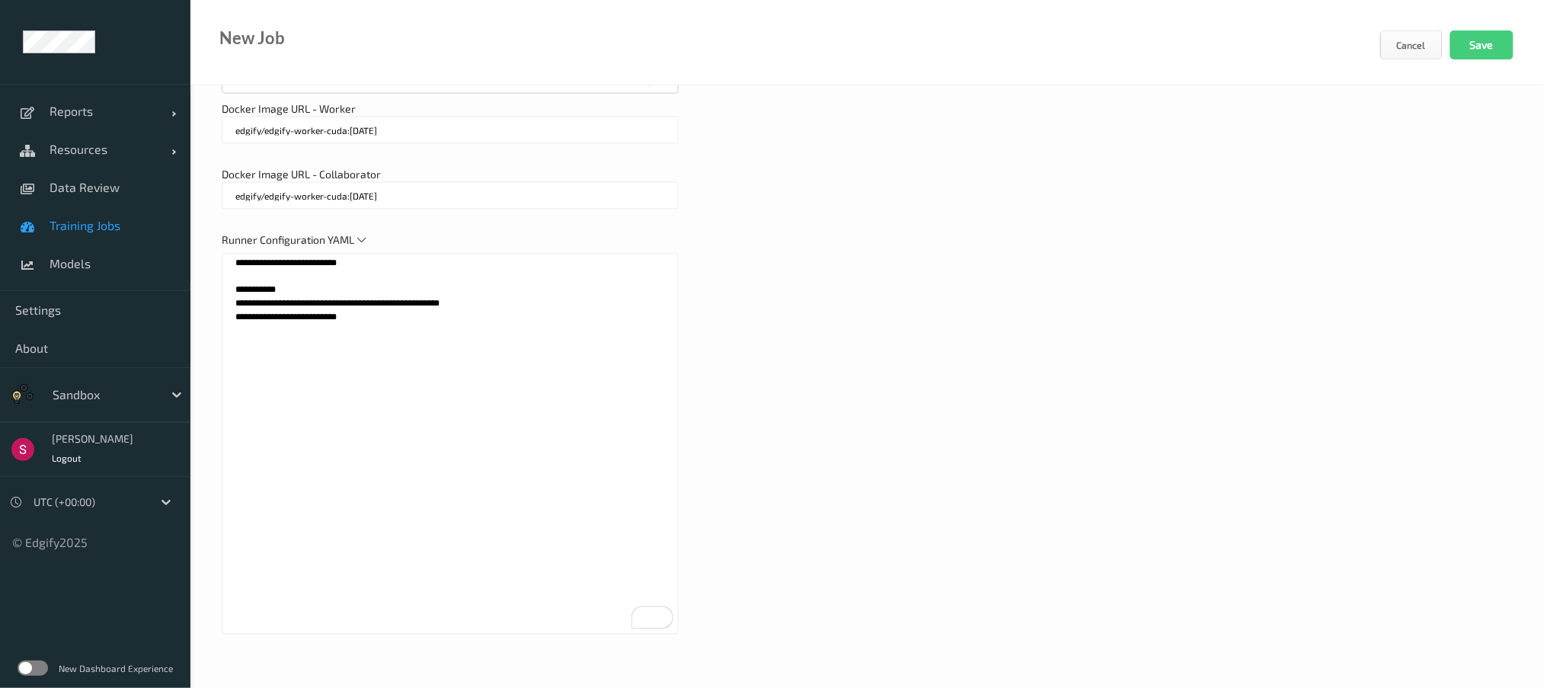
paste textarea "**********"
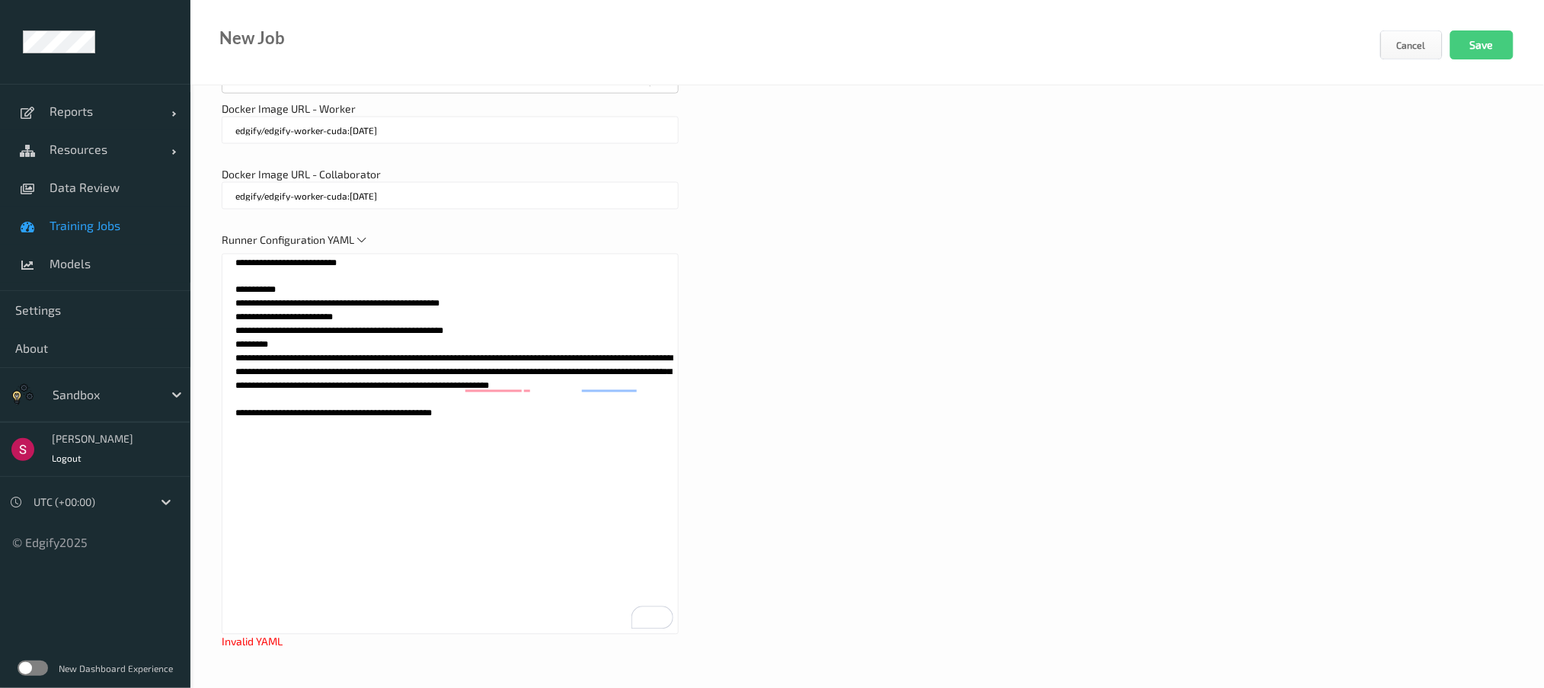
drag, startPoint x: 551, startPoint y: 384, endPoint x: 477, endPoint y: 354, distance: 79.6
click at [477, 354] on textarea "**********" at bounding box center [450, 444] width 457 height 381
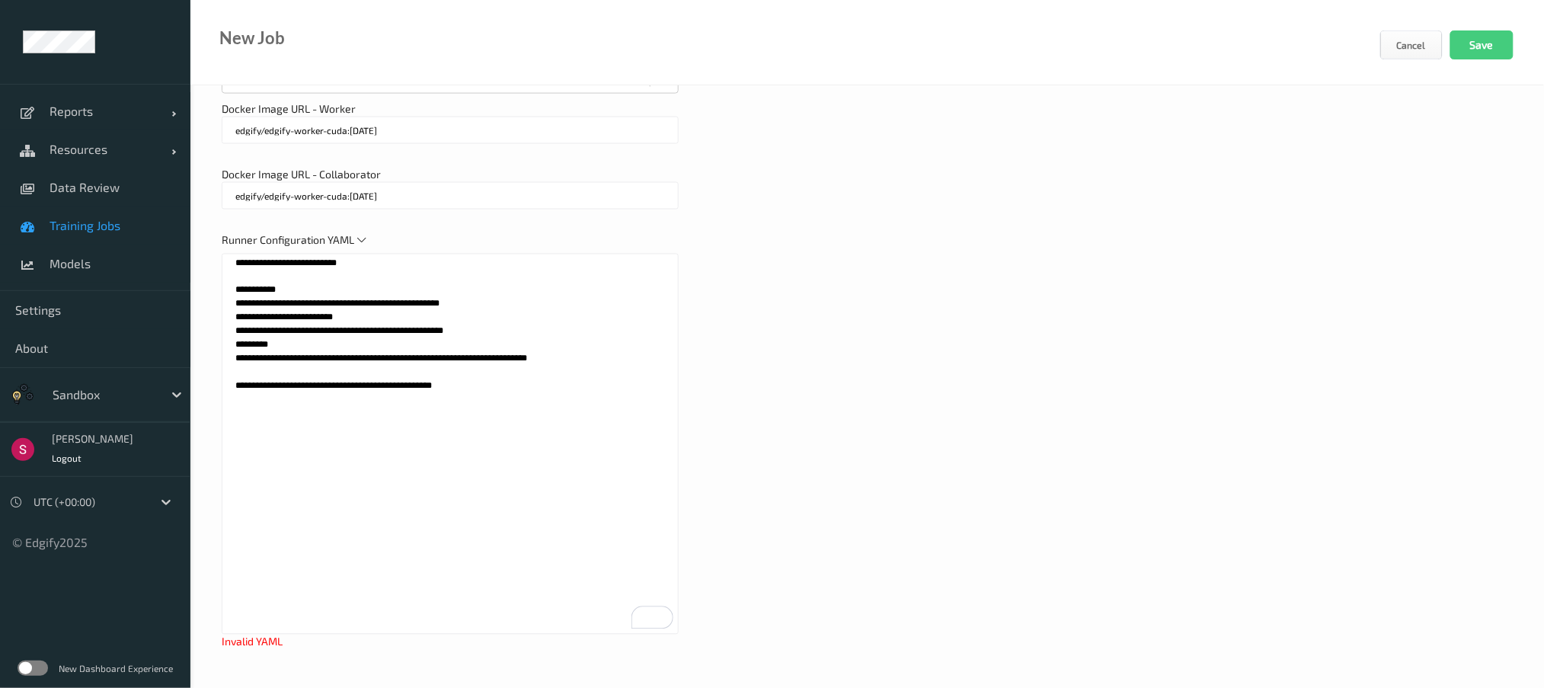
click at [482, 381] on textarea "**********" at bounding box center [450, 444] width 457 height 381
paste textarea "**********"
click at [258, 343] on textarea "**********" at bounding box center [450, 444] width 457 height 381
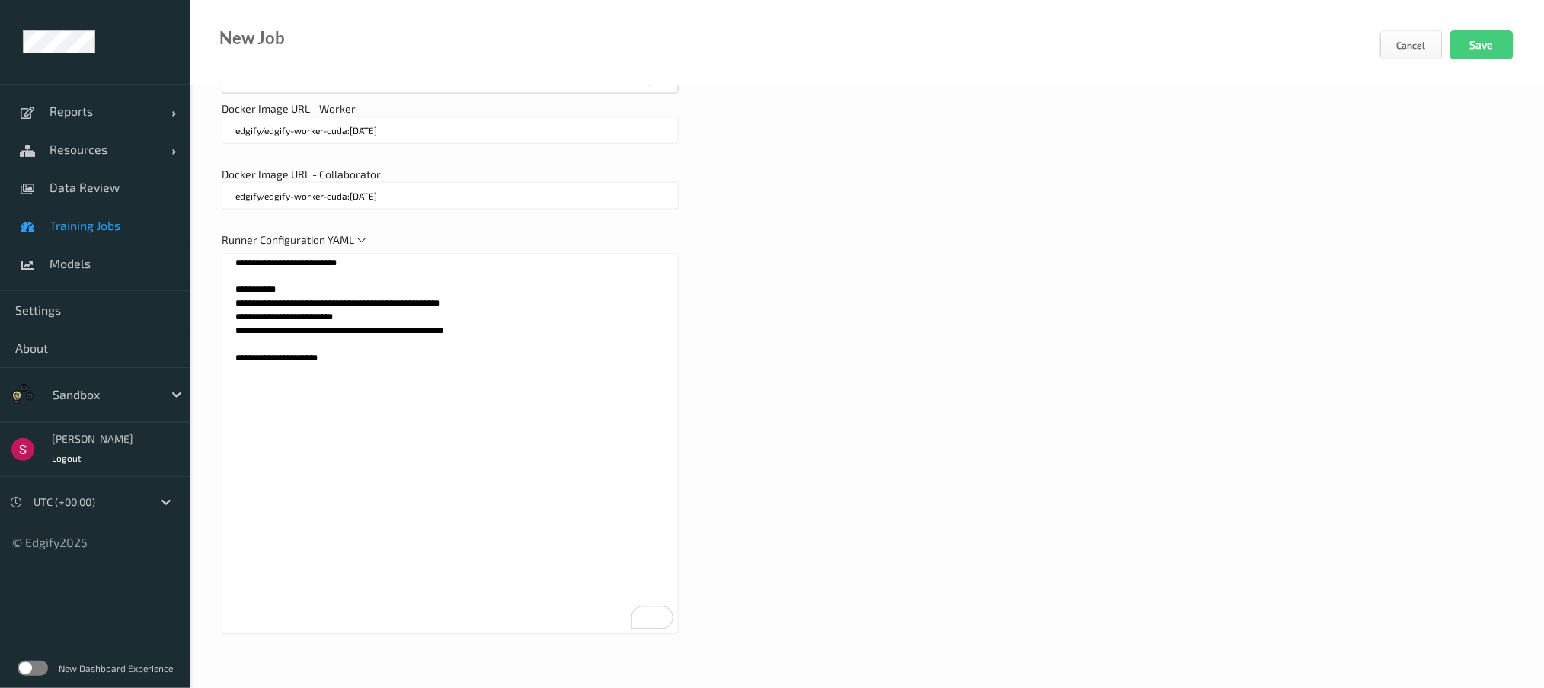
paste textarea "**********"
type textarea "**********"
click at [1489, 36] on button "Save" at bounding box center [1481, 44] width 63 height 29
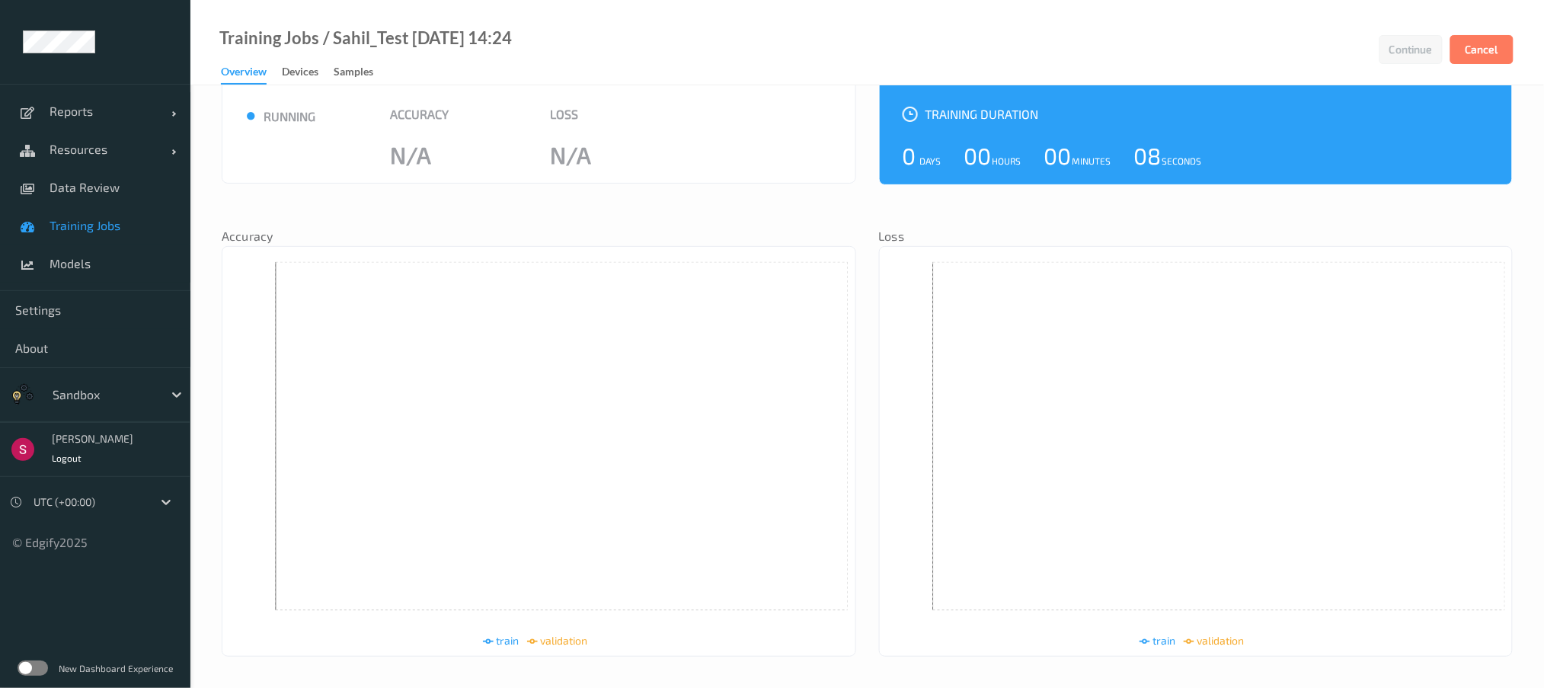
scroll to position [59, 0]
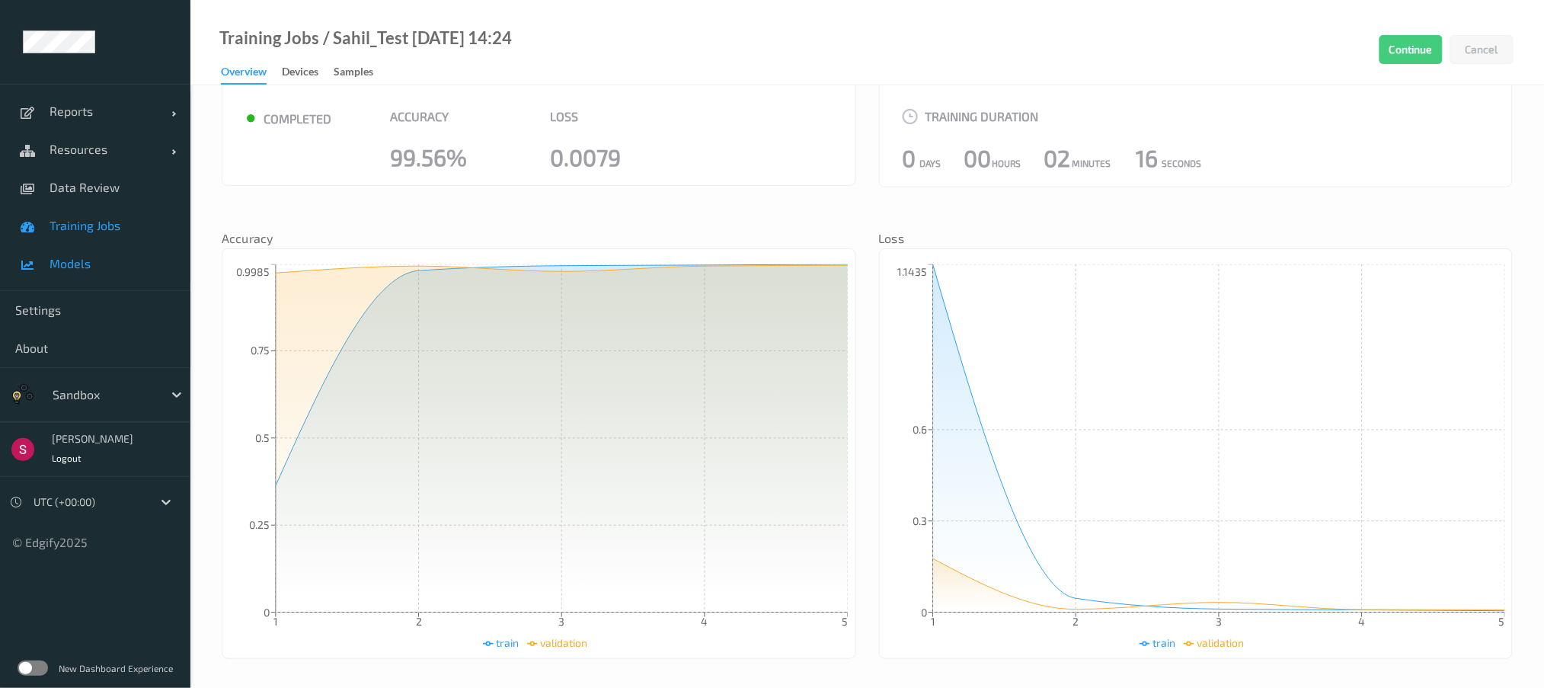
click at [91, 268] on span "Models" at bounding box center [112, 263] width 126 height 15
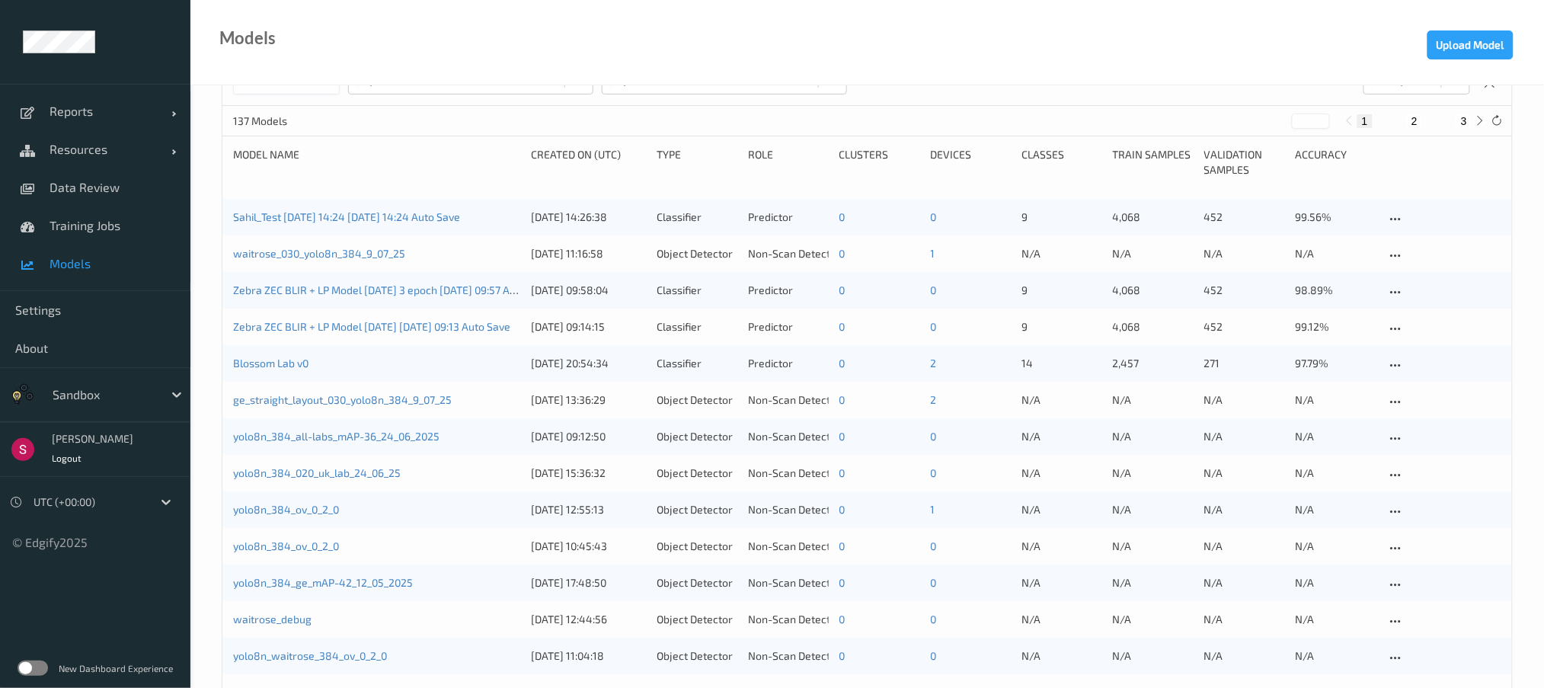
scroll to position [63, 0]
click at [403, 222] on div "Sahil_Test [DATE] 14:24 [DATE] 14:24 Auto Save" at bounding box center [376, 215] width 287 height 15
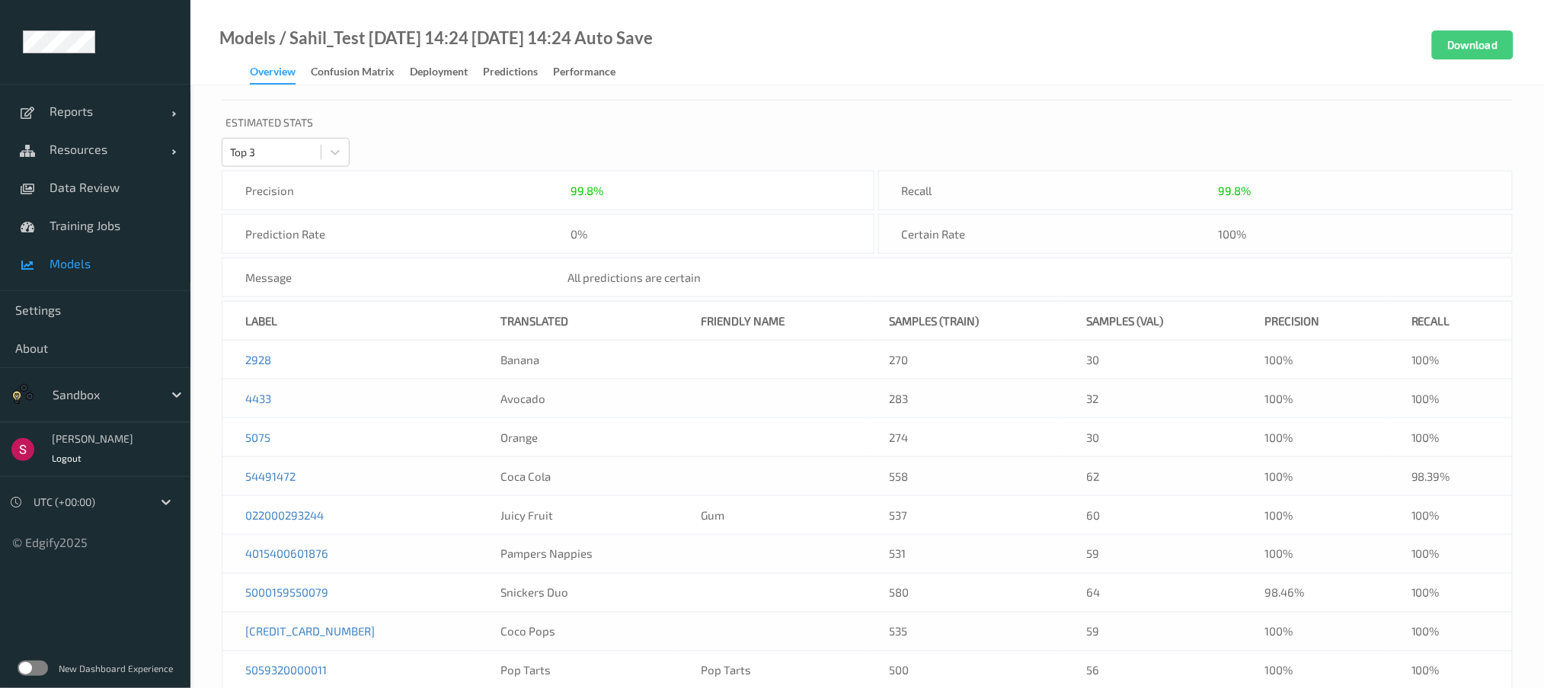
scroll to position [567, 0]
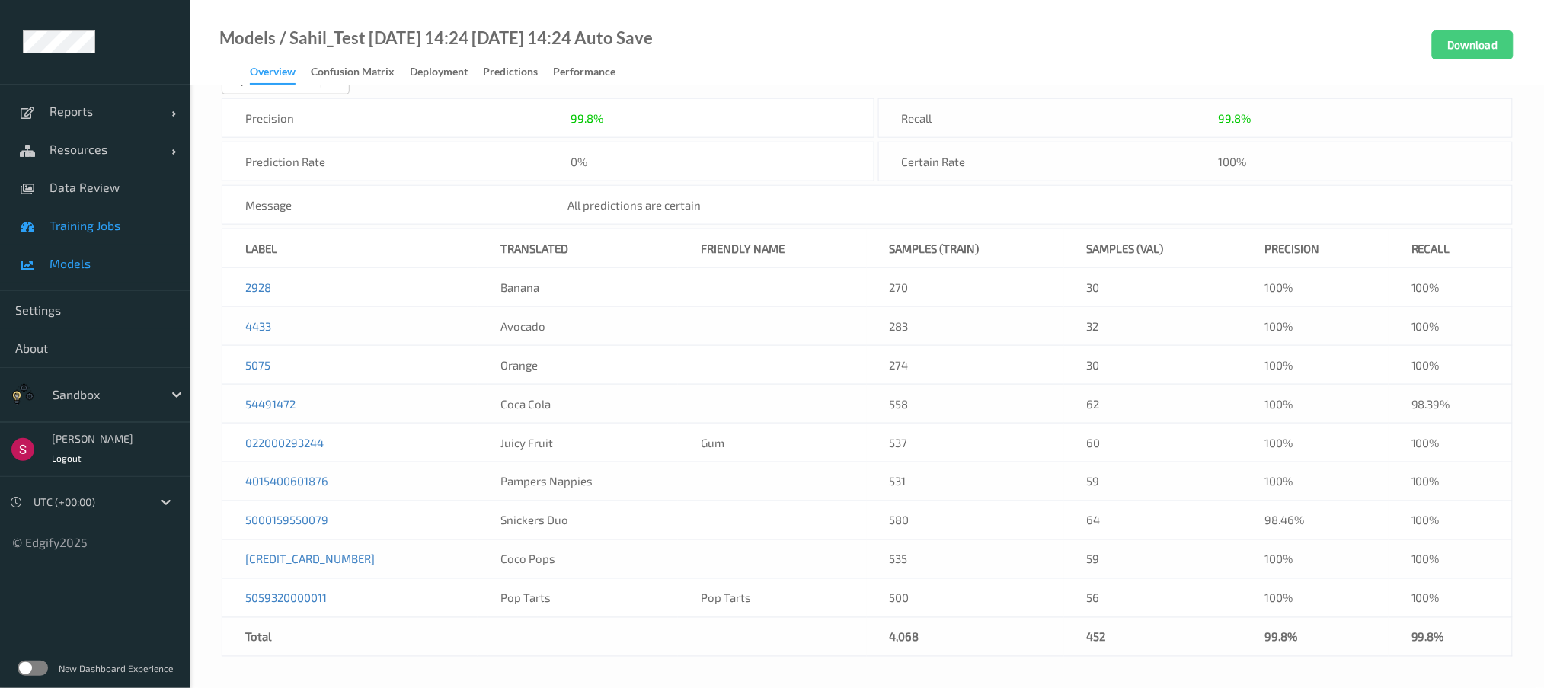
click at [106, 228] on span "Training Jobs" at bounding box center [112, 225] width 126 height 15
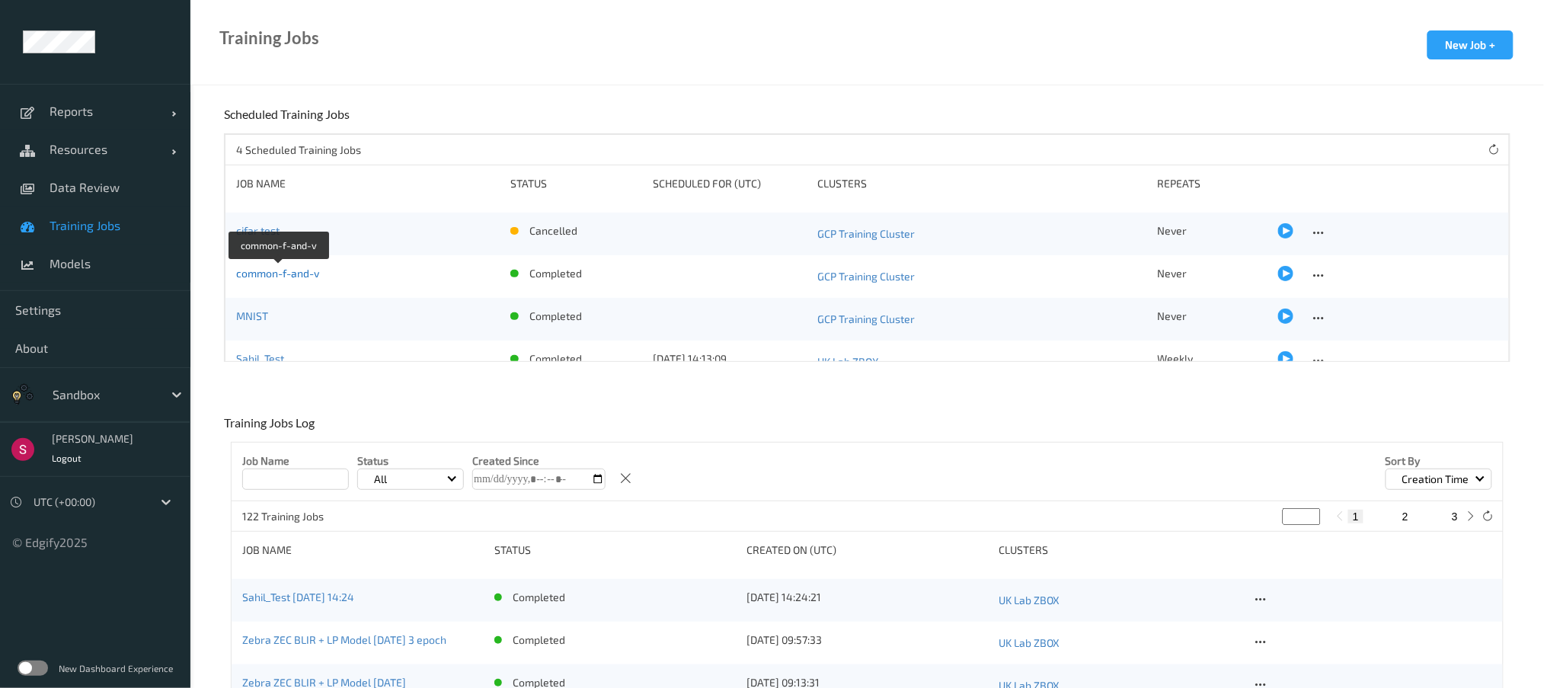
scroll to position [23, 0]
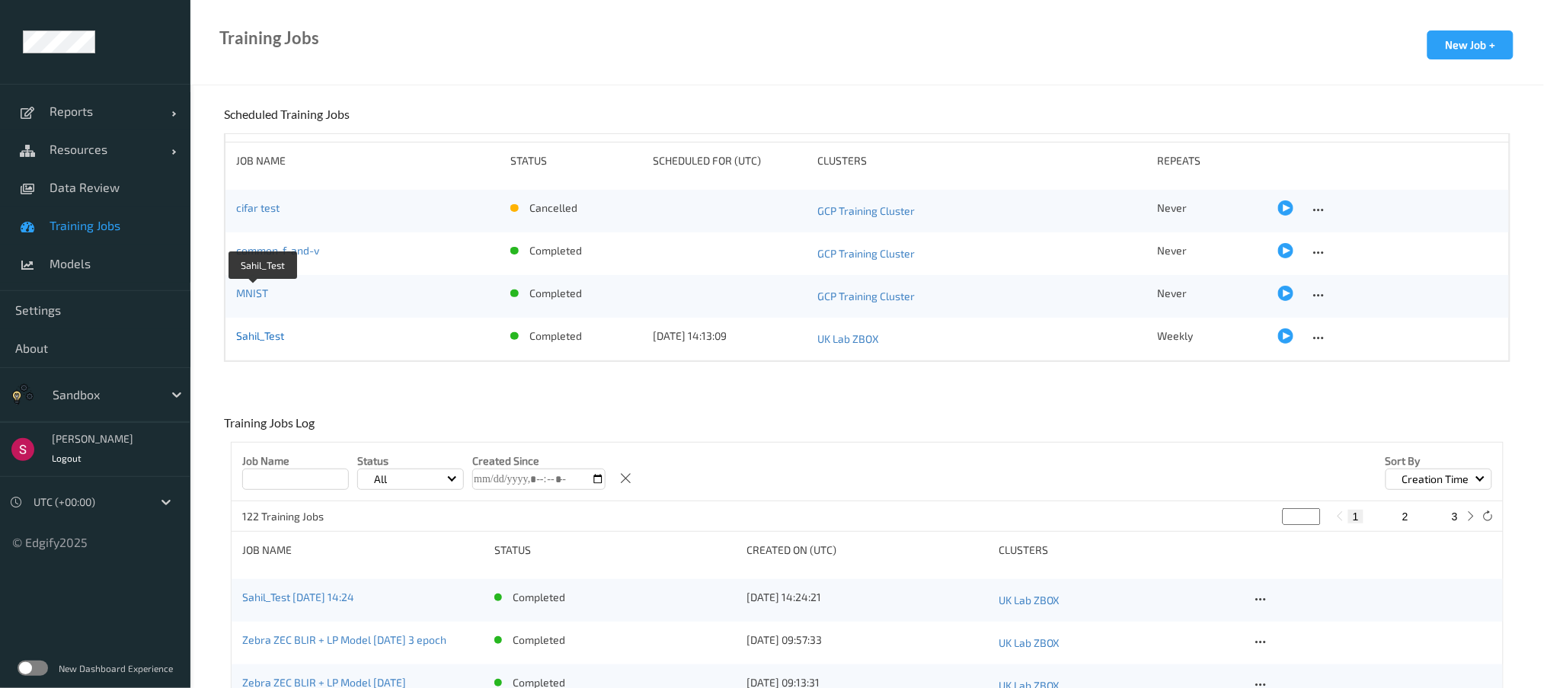
click at [262, 334] on link "Sahil_Test" at bounding box center [260, 335] width 48 height 13
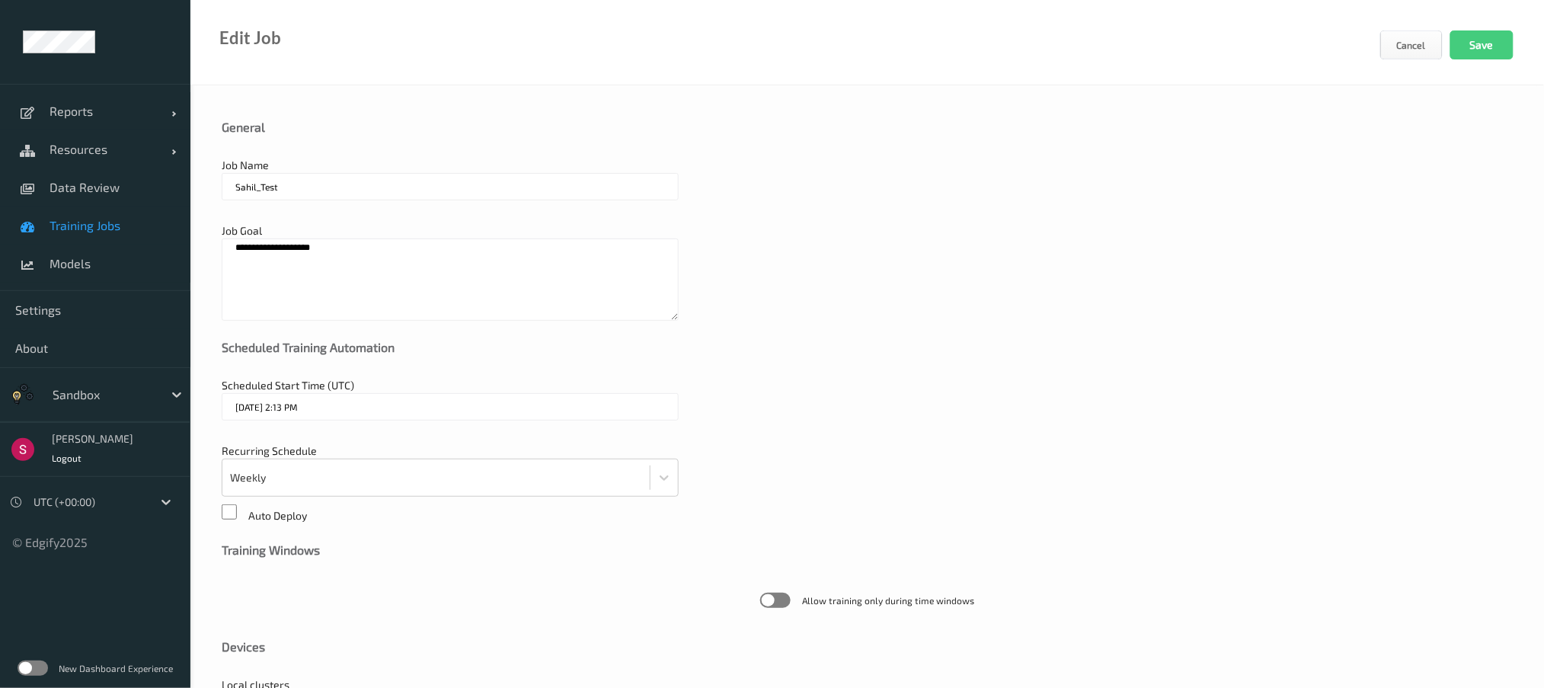
click at [366, 272] on textarea "**********" at bounding box center [450, 279] width 457 height 82
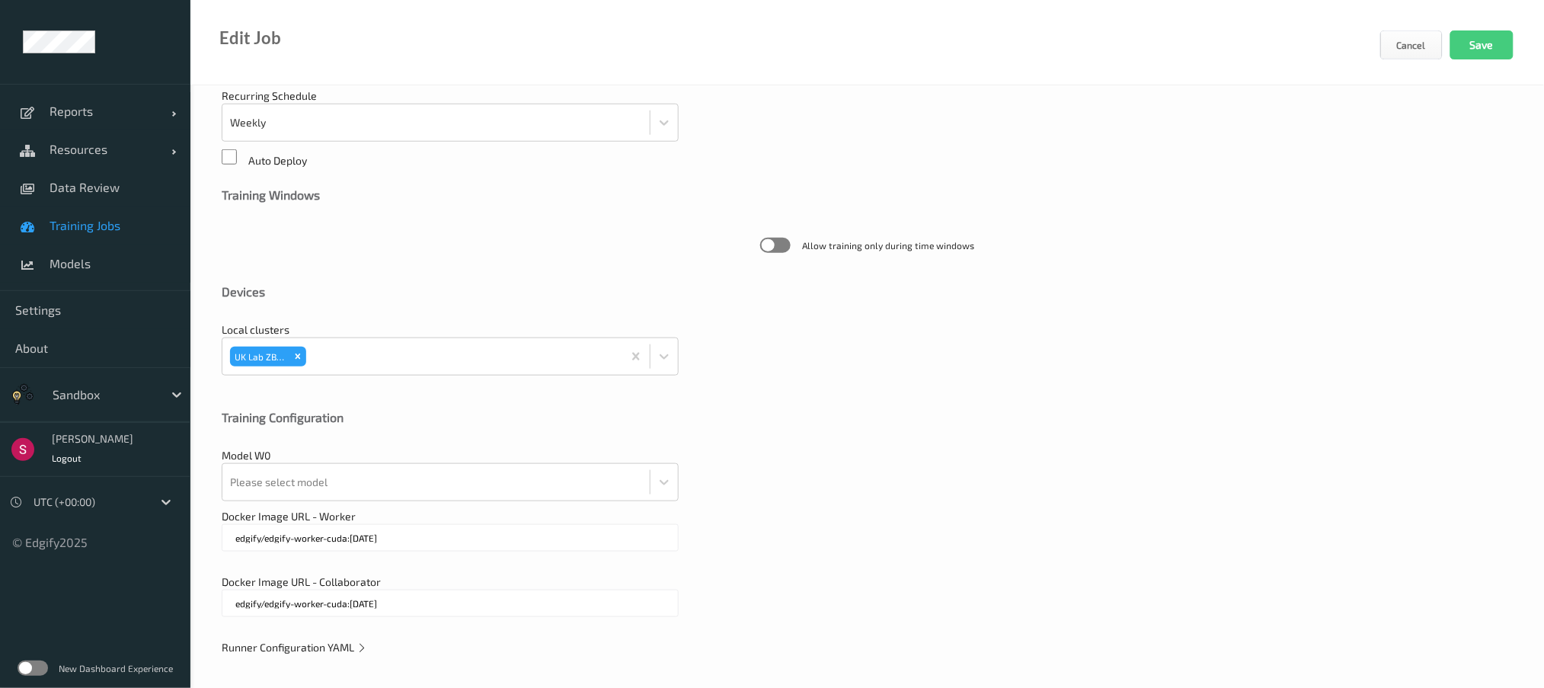
scroll to position [356, 0]
click at [343, 643] on span "Runner Configuration YAML" at bounding box center [294, 646] width 145 height 13
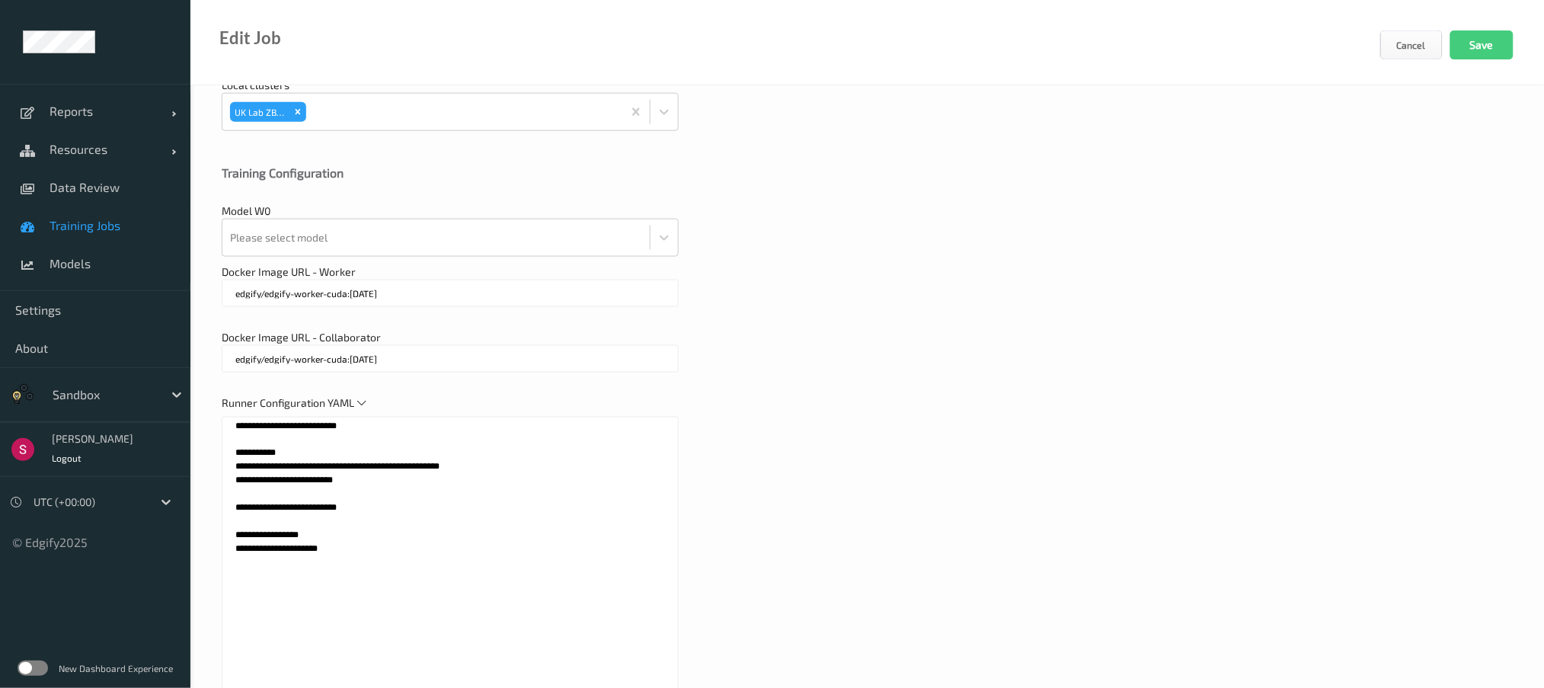
scroll to position [745, 0]
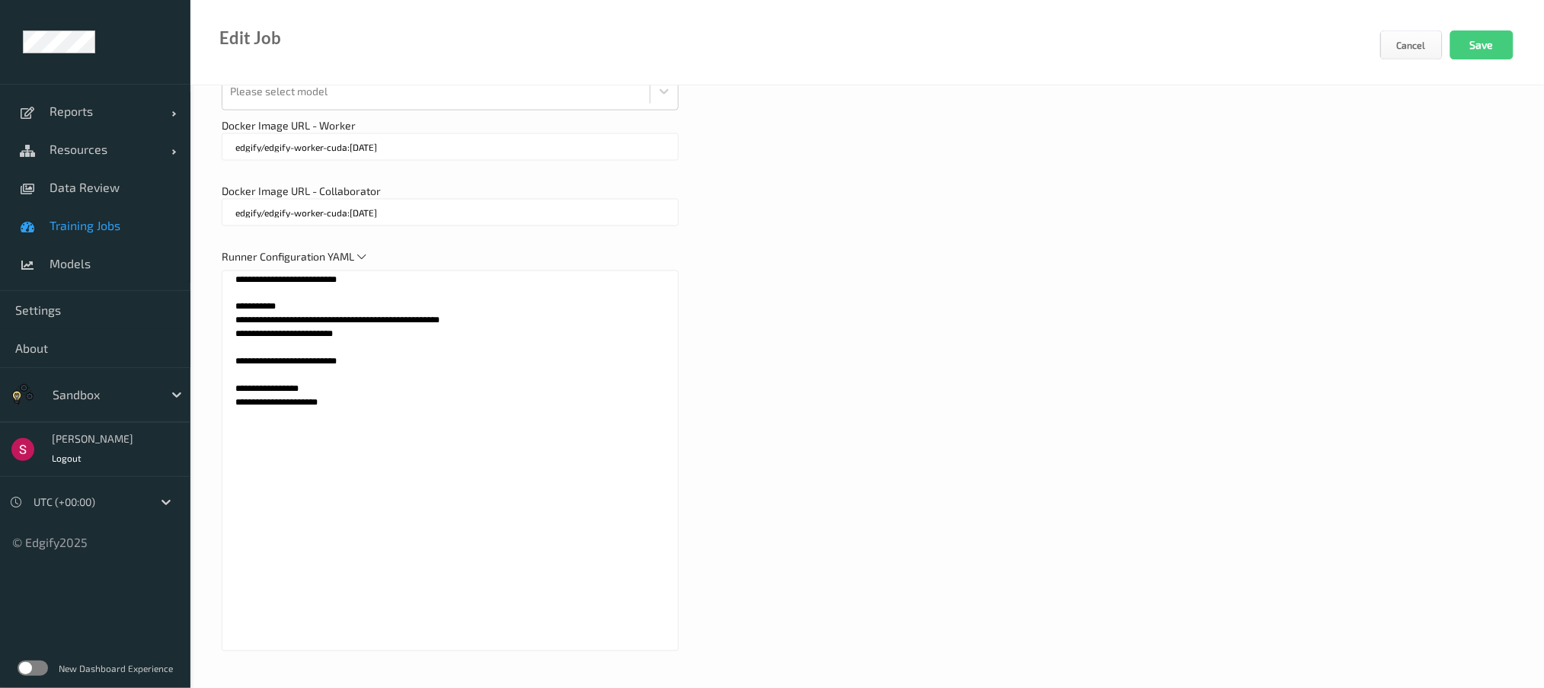
click at [381, 379] on textarea "**********" at bounding box center [450, 460] width 457 height 381
paste textarea "**********"
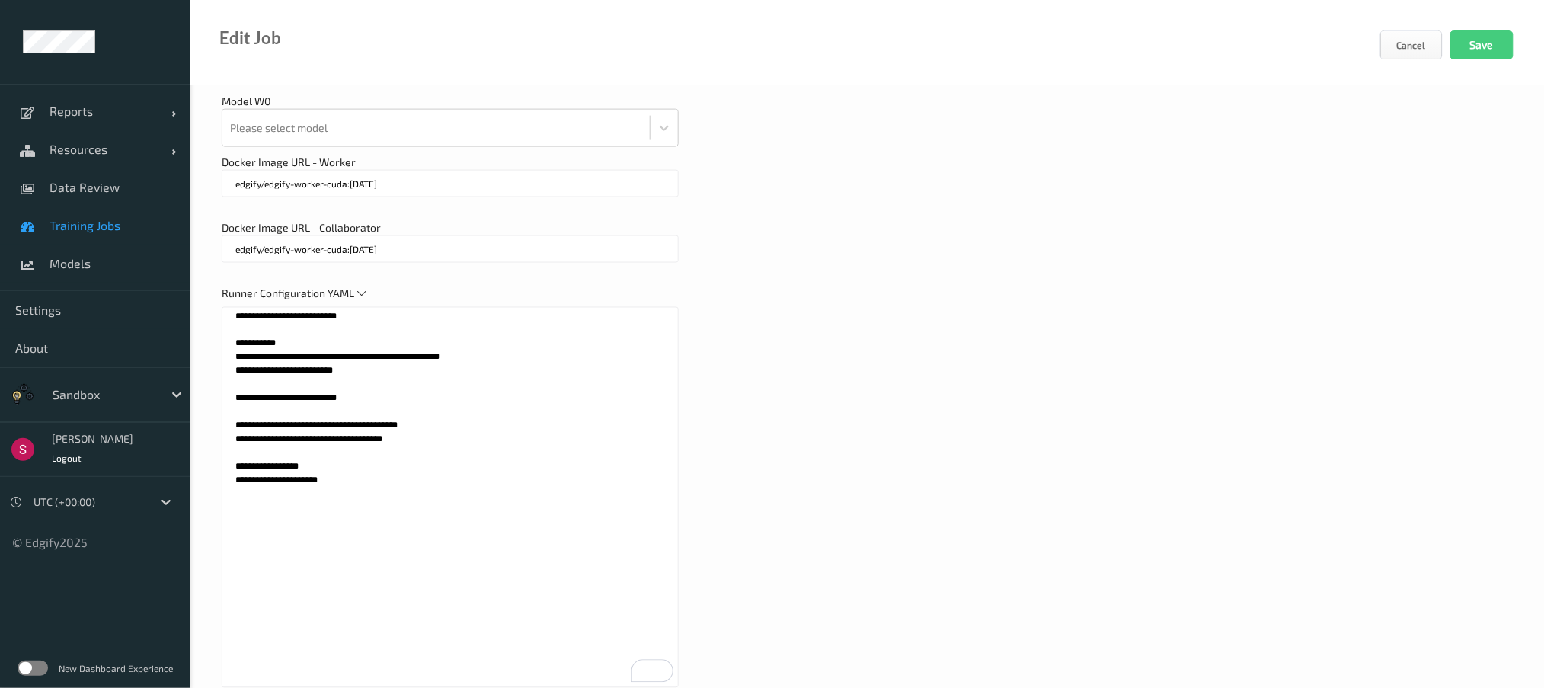
scroll to position [762, 0]
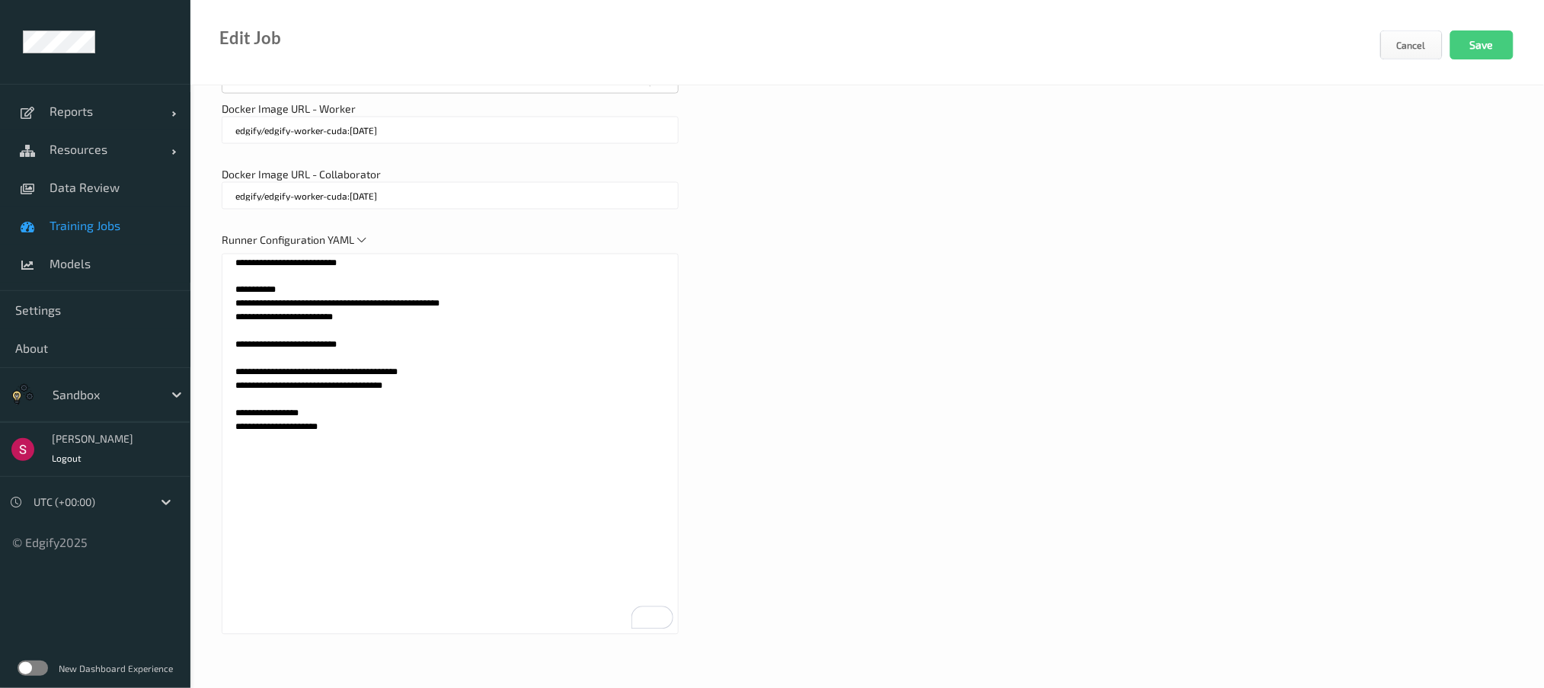
click at [425, 393] on textarea "**********" at bounding box center [450, 444] width 457 height 381
type textarea "**********"
click at [1480, 38] on button "Save" at bounding box center [1481, 44] width 63 height 29
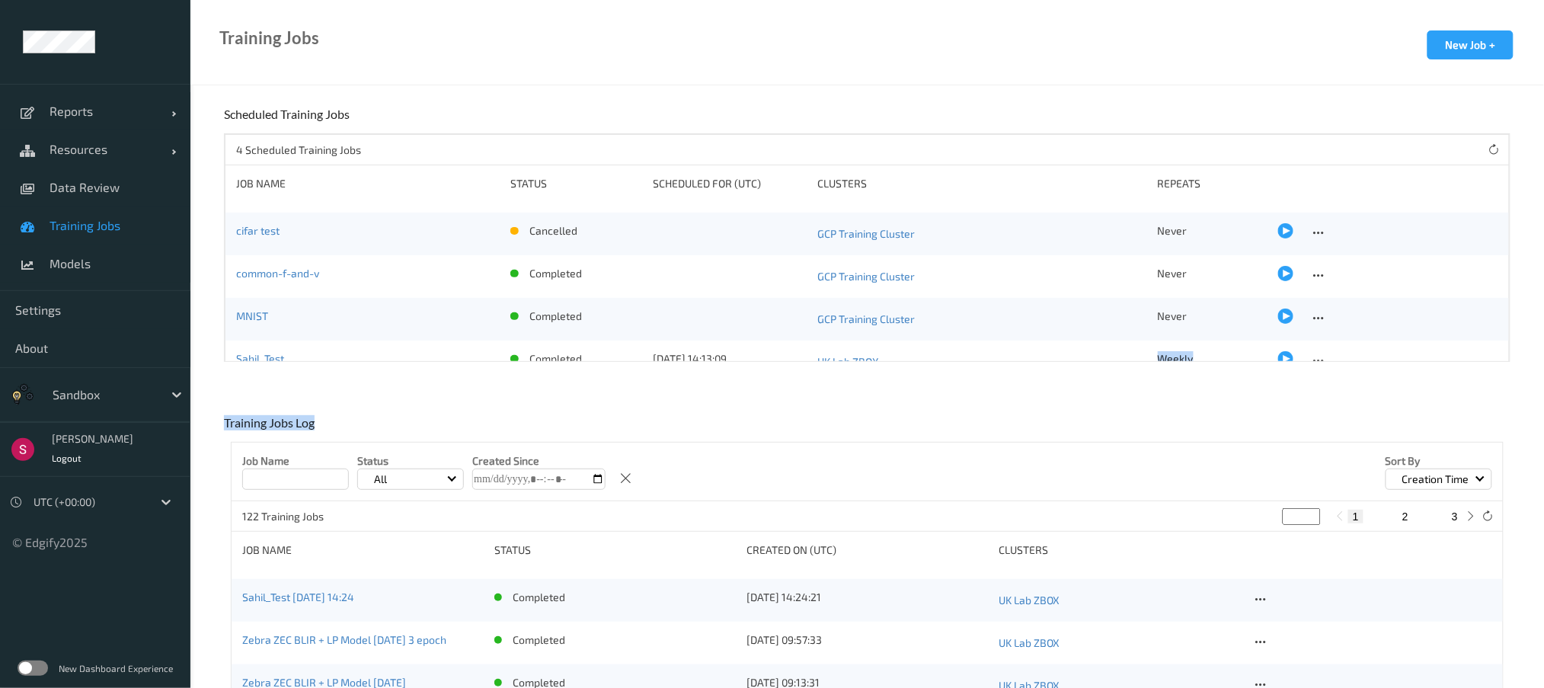
scroll to position [23, 0]
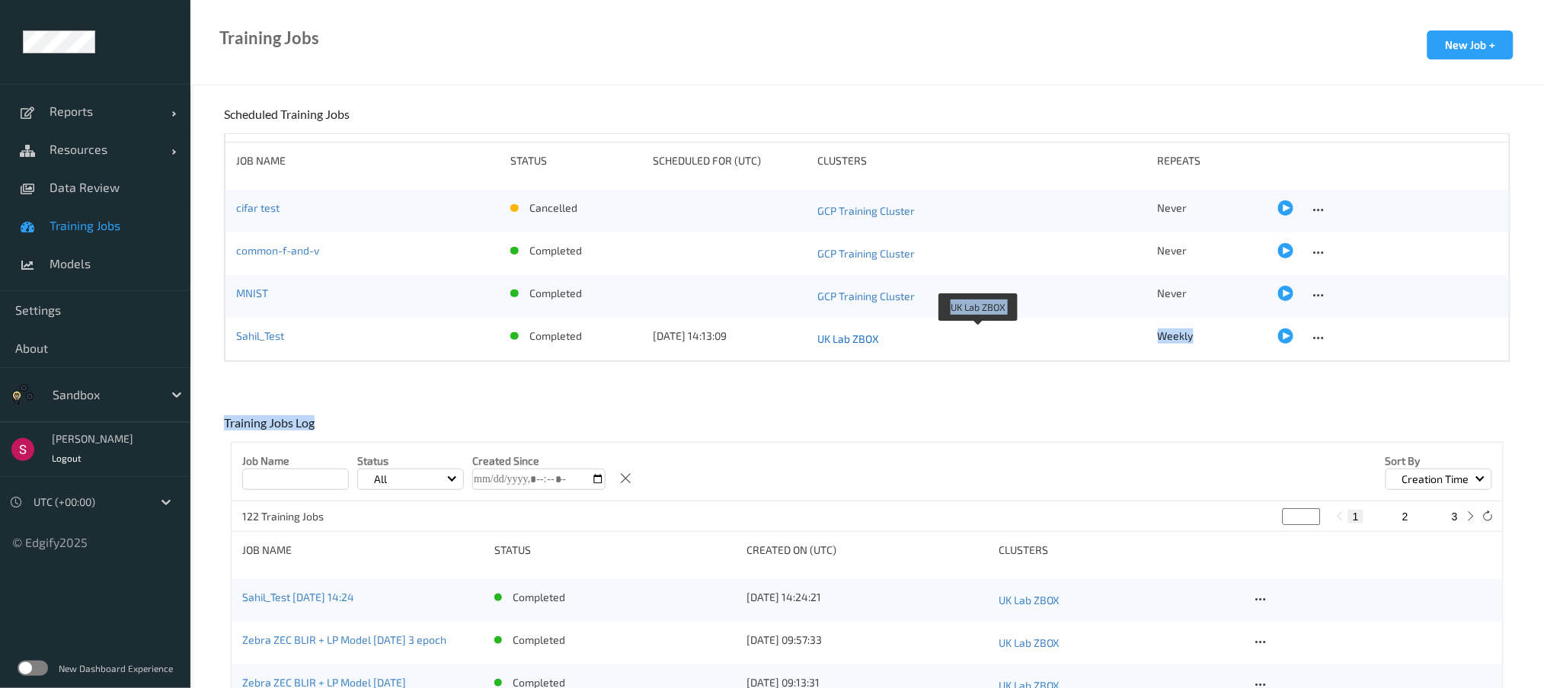
drag, startPoint x: 1088, startPoint y: 401, endPoint x: 1132, endPoint y: 333, distance: 81.1
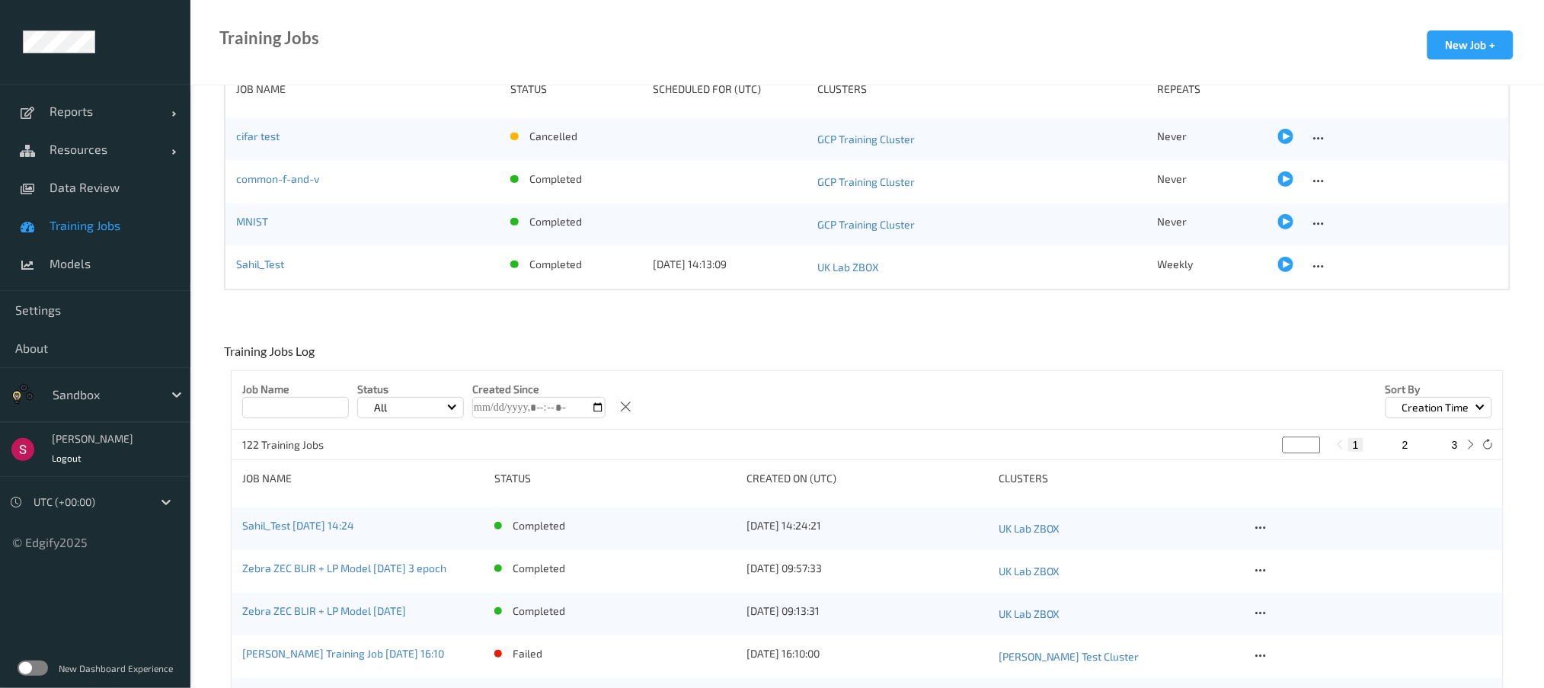
scroll to position [73, 0]
click at [120, 271] on link "Models" at bounding box center [95, 263] width 190 height 38
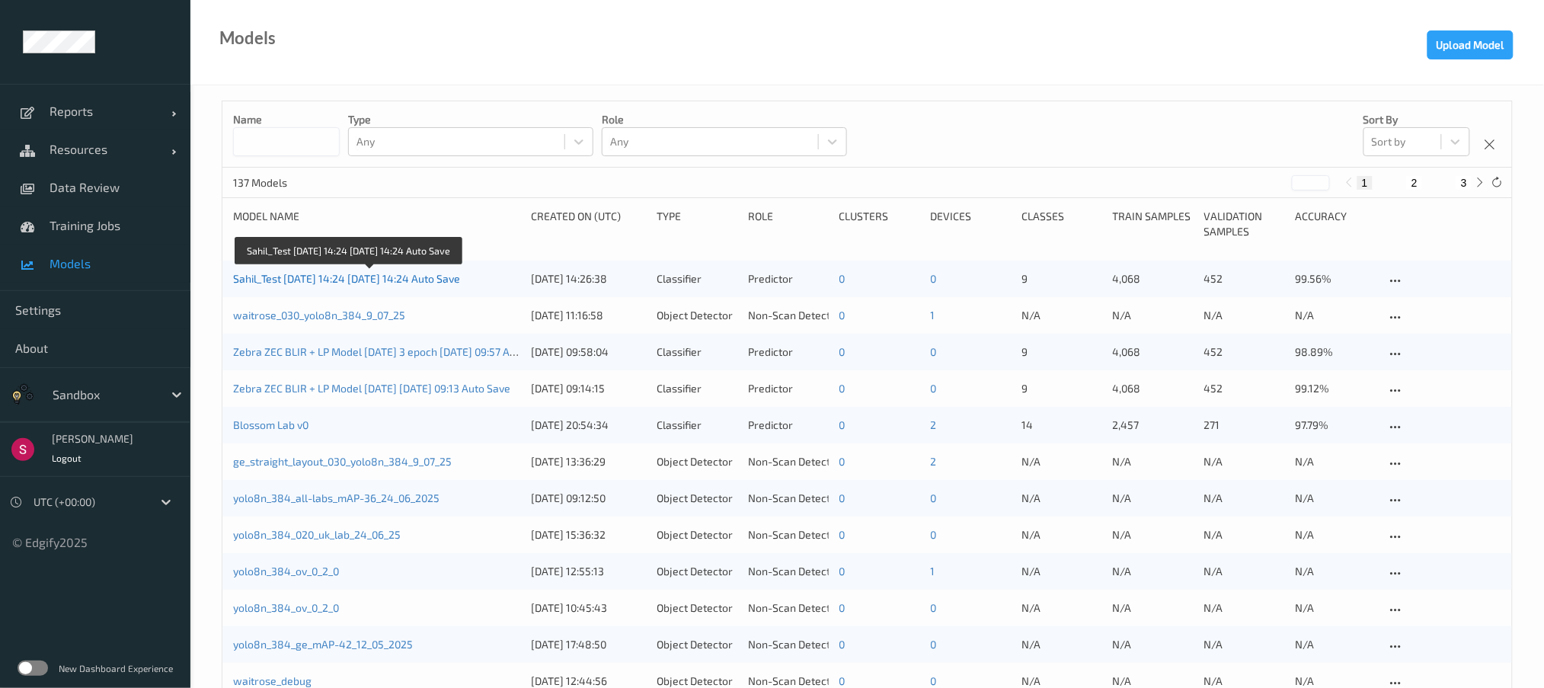
click at [302, 283] on link "Sahil_Test [DATE] 14:24 [DATE] 14:24 Auto Save" at bounding box center [346, 278] width 227 height 13
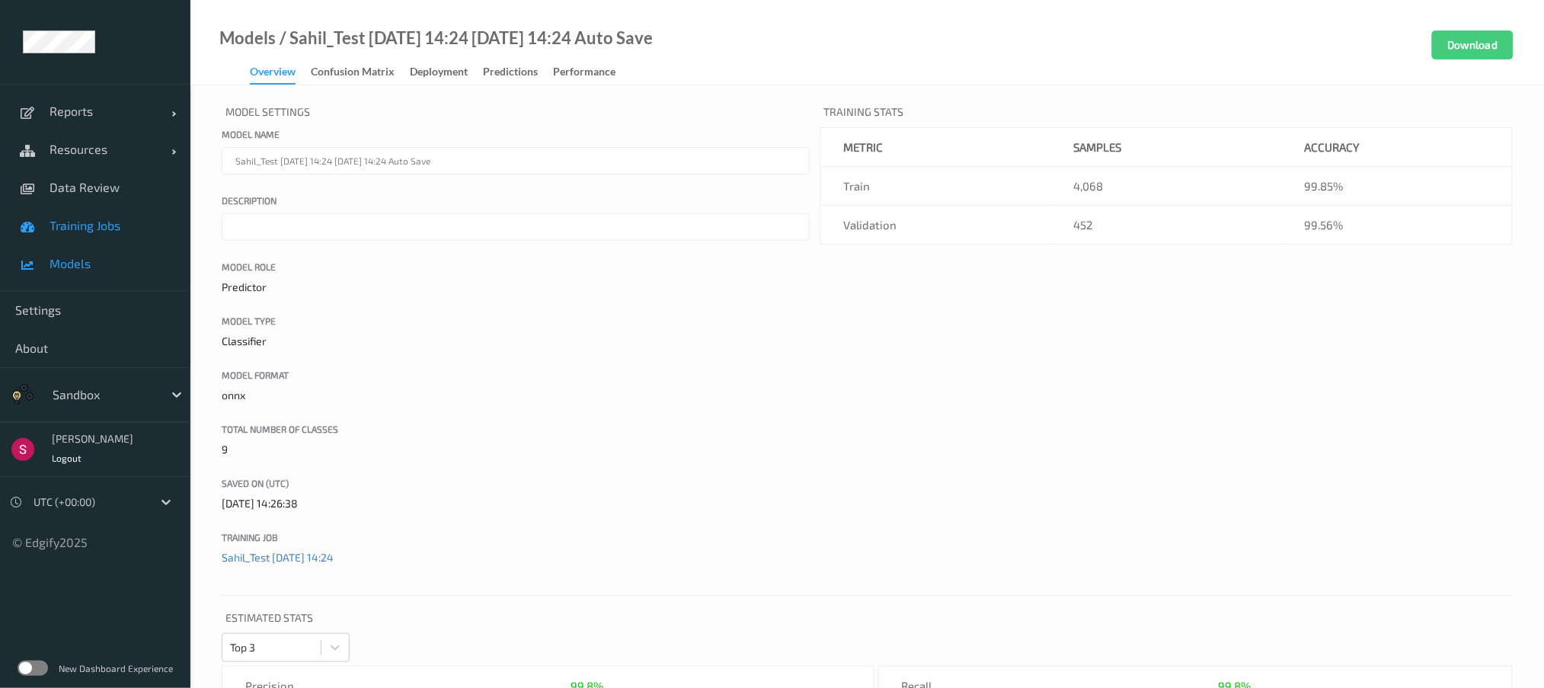
click at [85, 230] on span "Training Jobs" at bounding box center [112, 225] width 126 height 15
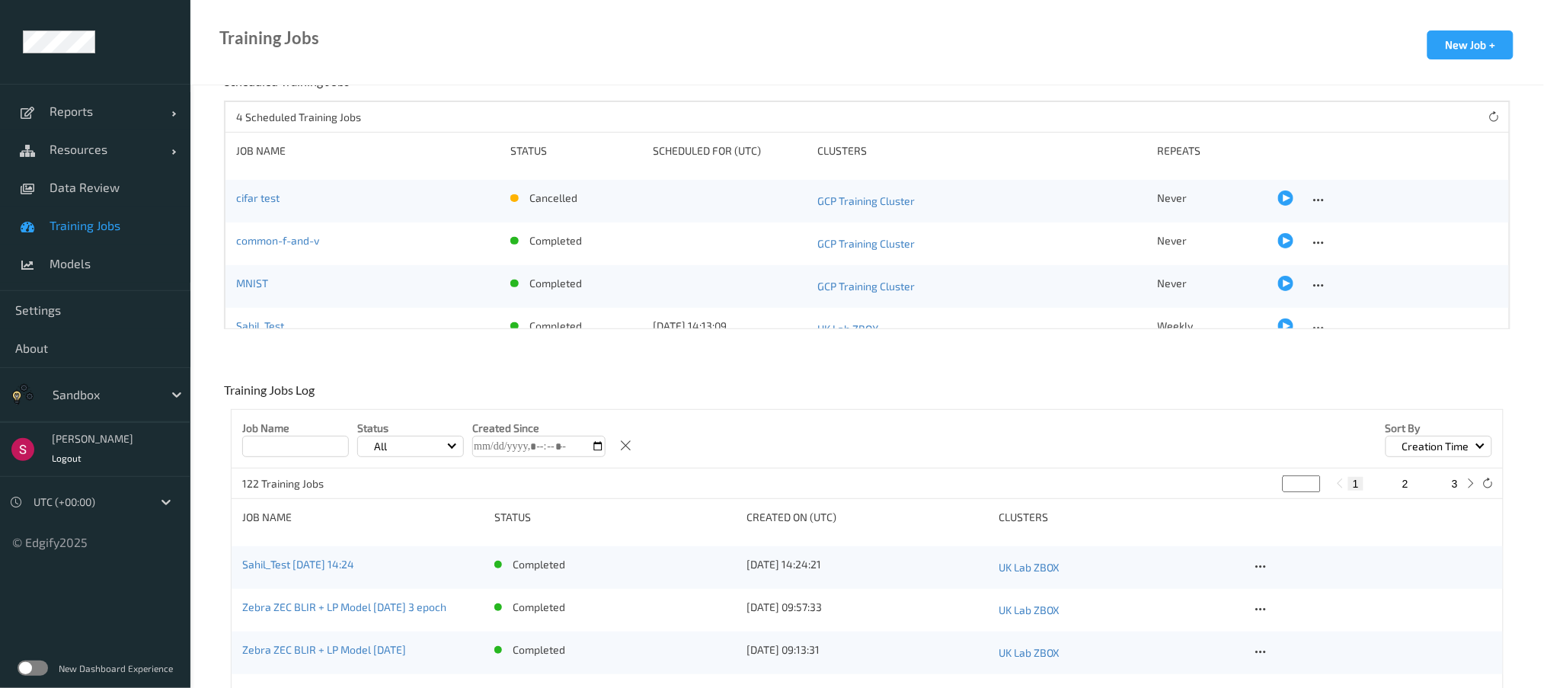
scroll to position [23, 0]
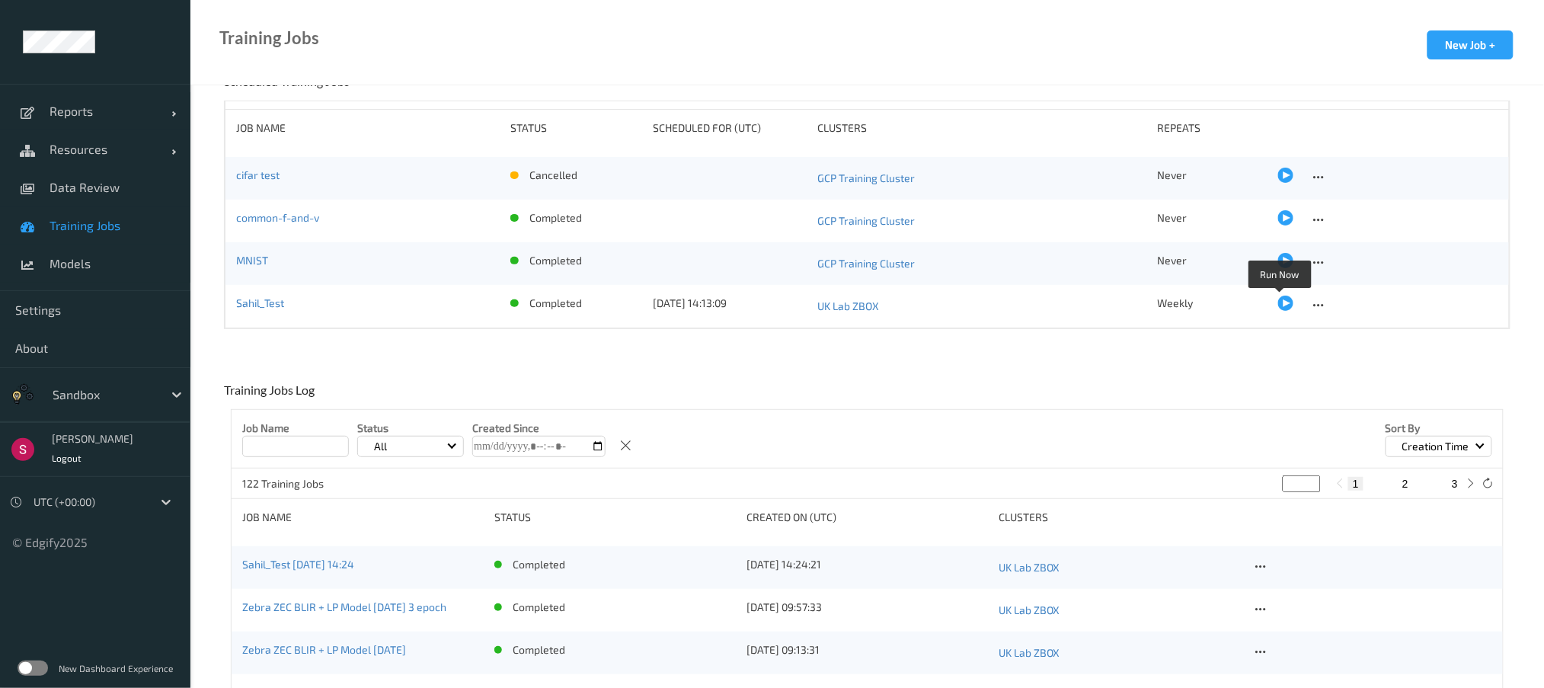
click at [1278, 303] on div at bounding box center [1285, 302] width 15 height 15
click at [1263, 561] on icon at bounding box center [1259, 567] width 13 height 14
click at [397, 576] on div "Sahil_Test [DATE] 14:34" at bounding box center [362, 567] width 241 height 21
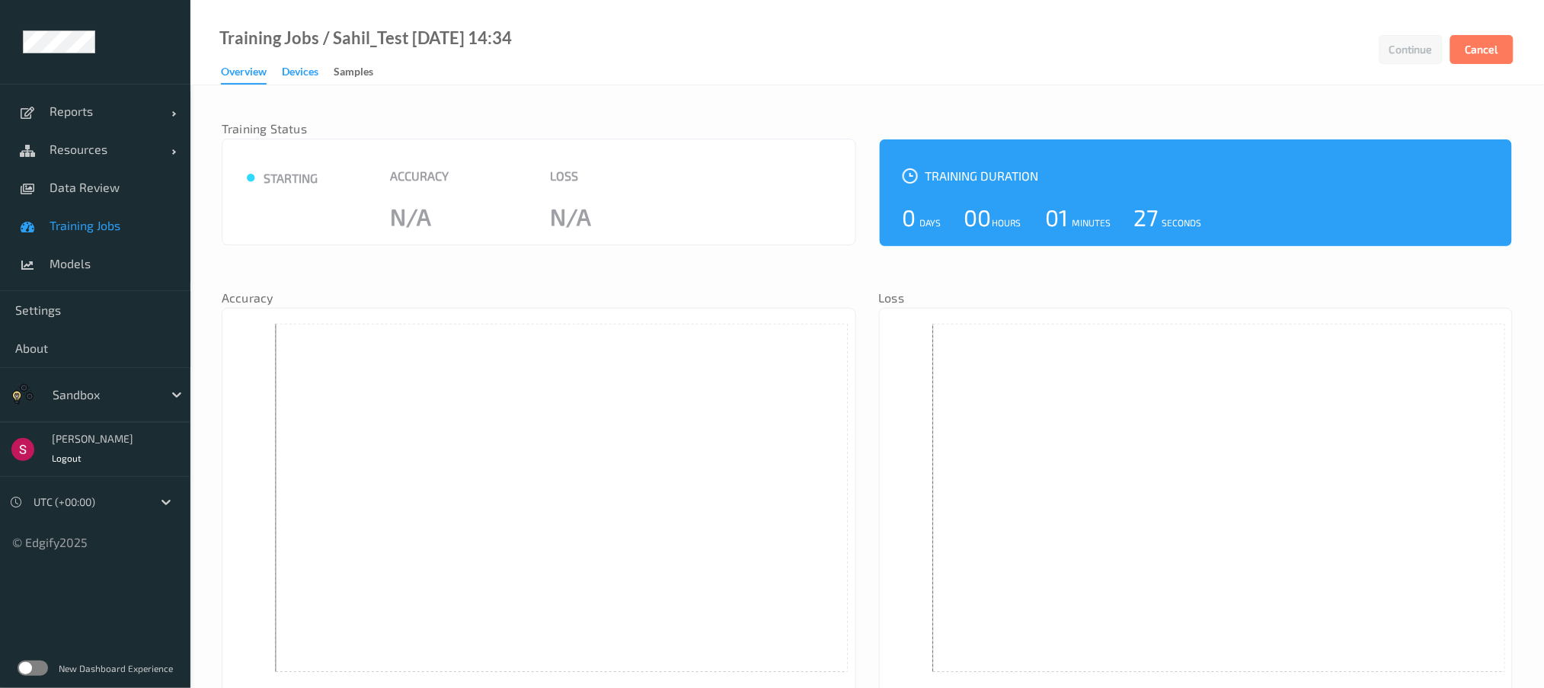
click at [313, 76] on div "Devices" at bounding box center [300, 73] width 37 height 19
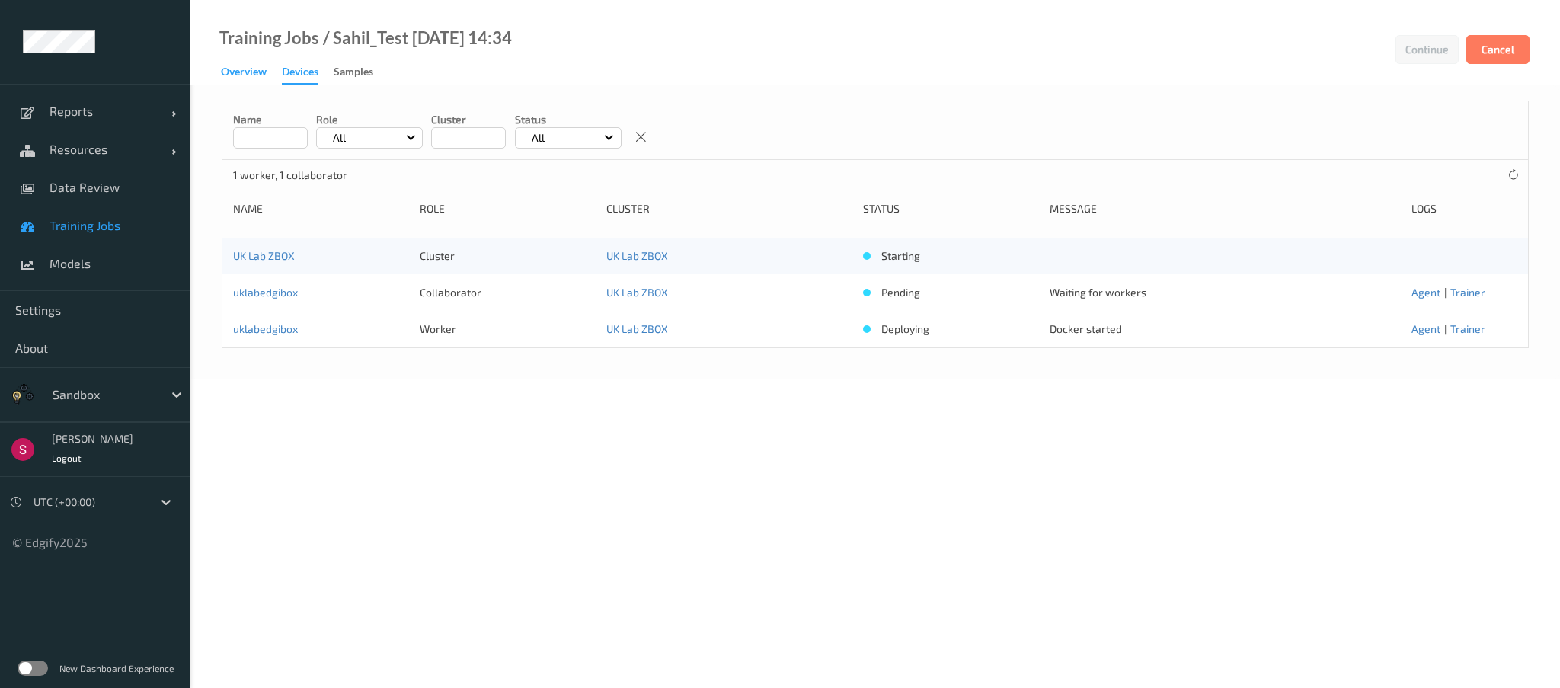
click at [257, 76] on div "Overview" at bounding box center [244, 73] width 46 height 19
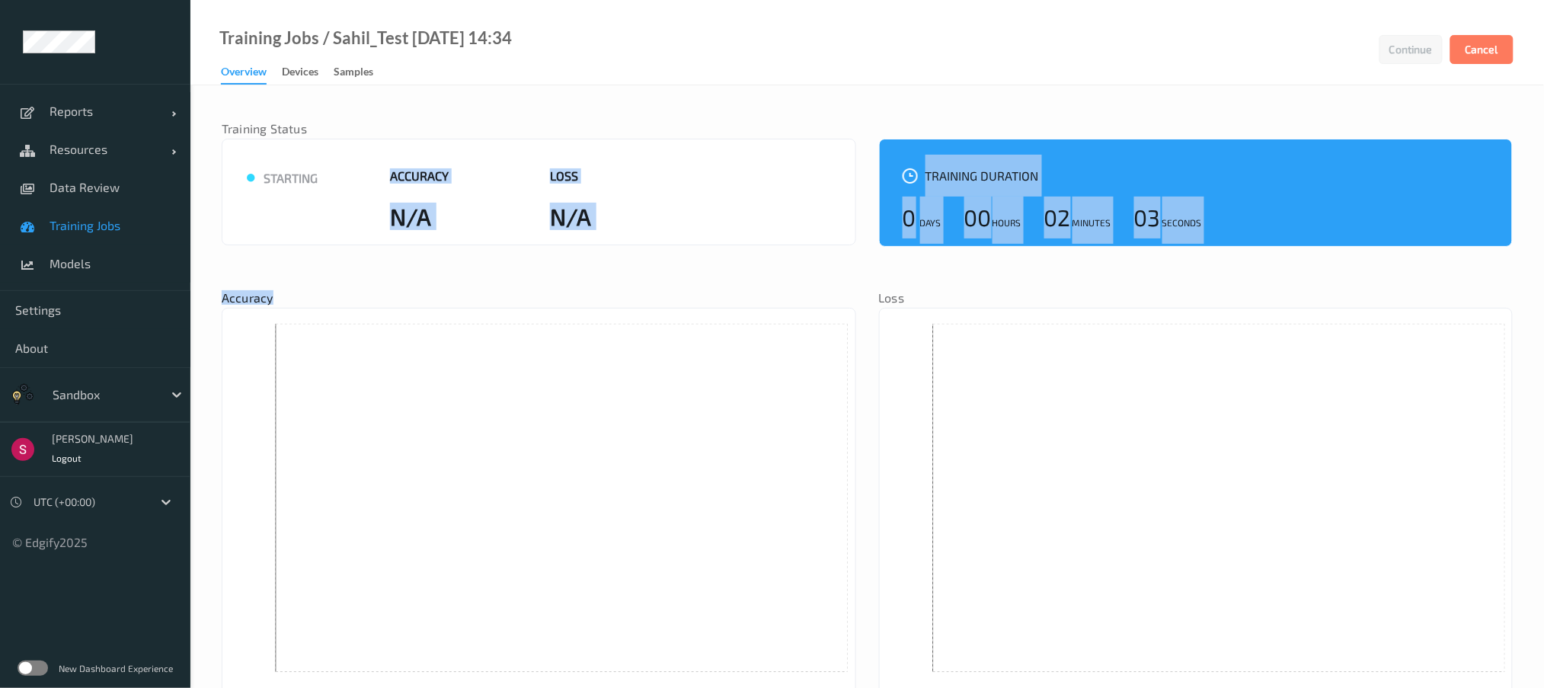
drag, startPoint x: 501, startPoint y: 406, endPoint x: 239, endPoint y: 235, distance: 312.6
click at [239, 235] on div "Training Status ● starting Accuracy N/A Loss N/A Training Duration 0 Days 00 Ho…" at bounding box center [867, 607] width 1291 height 1013
click at [239, 235] on div "● starting Accuracy N/A Loss N/A" at bounding box center [539, 192] width 634 height 107
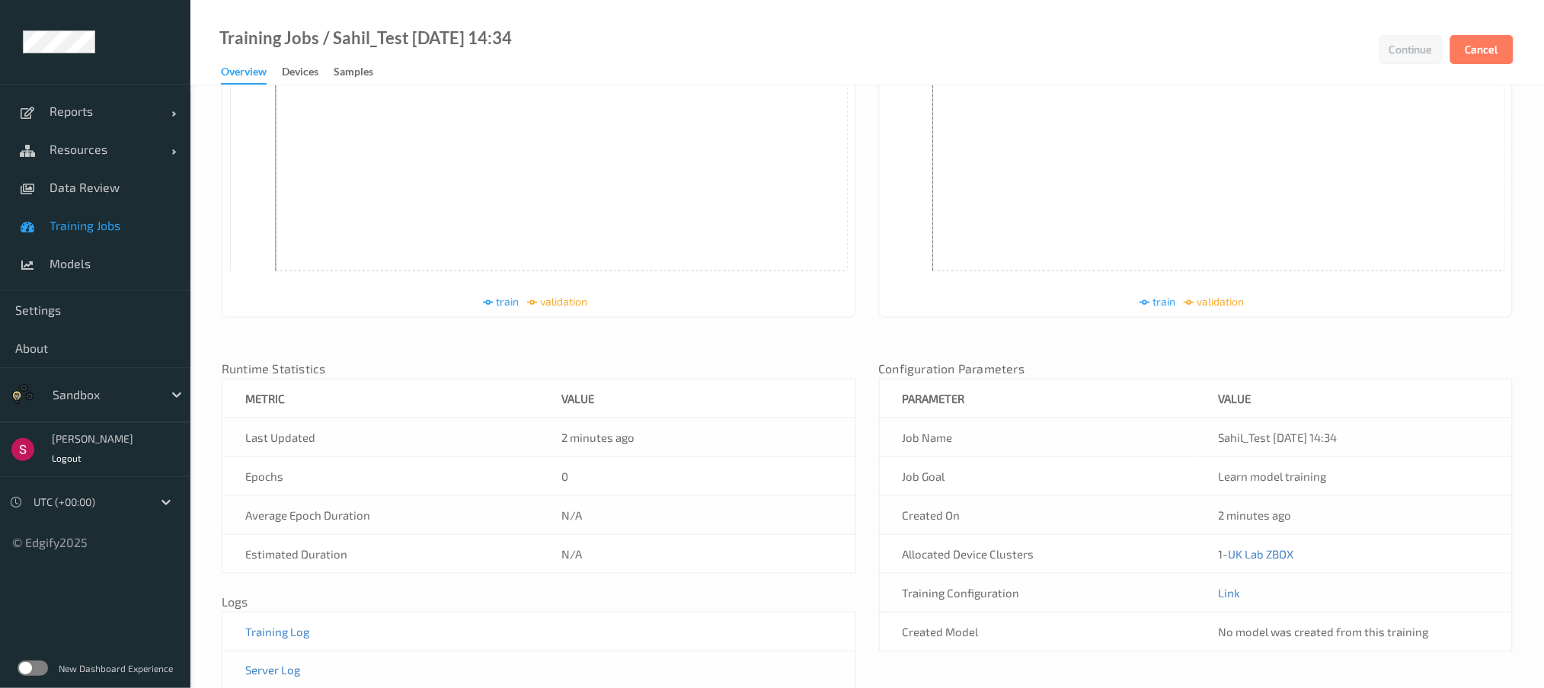
scroll to position [457, 0]
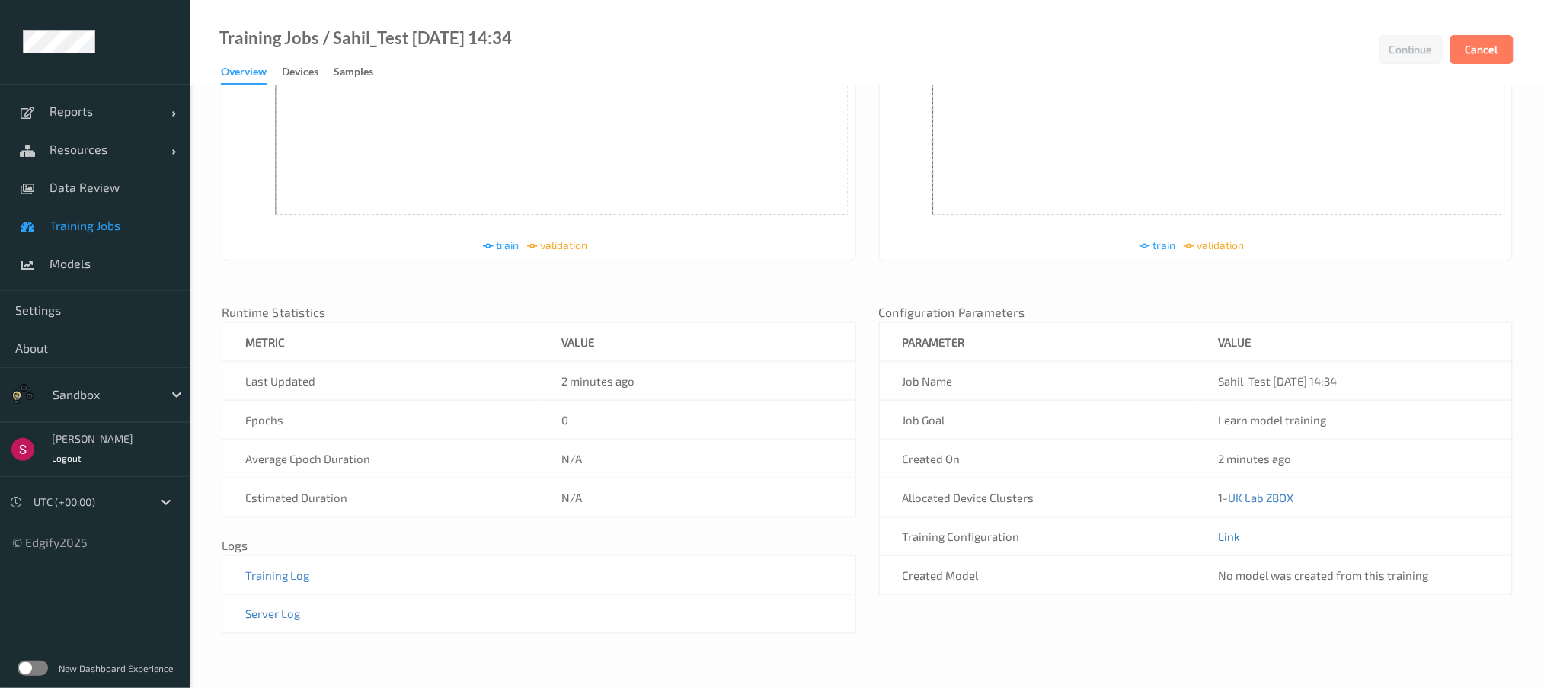
click at [1232, 541] on link "Link" at bounding box center [1229, 536] width 22 height 14
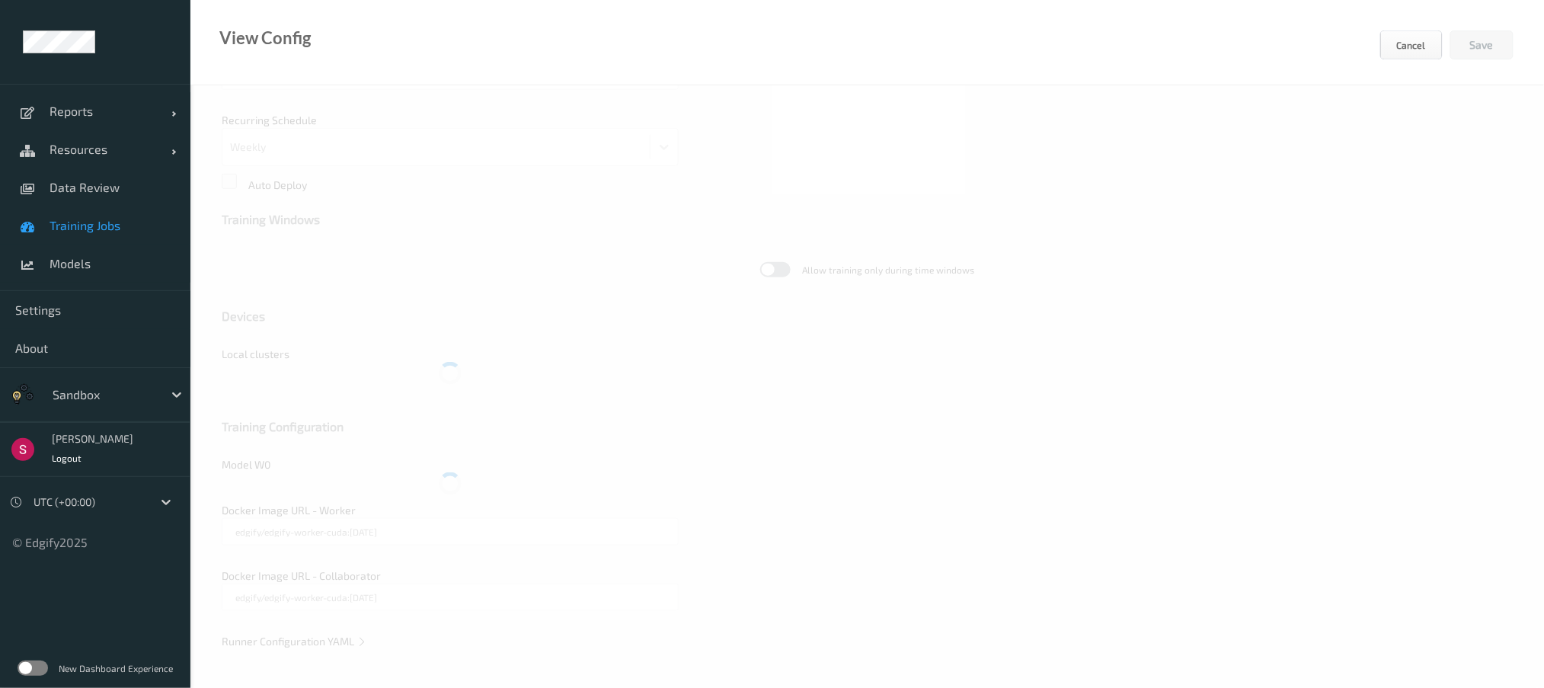
scroll to position [360, 0]
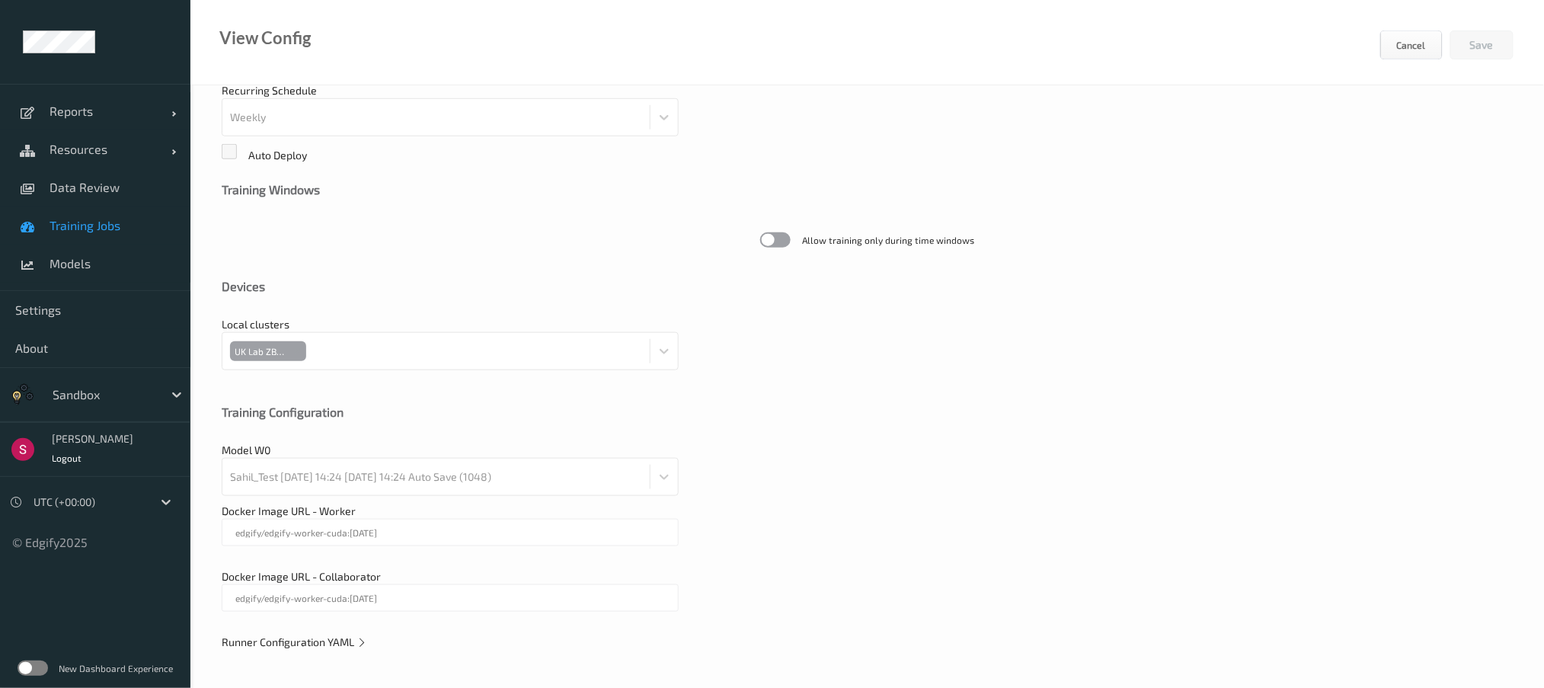
click at [1232, 541] on div "Docker Image URL - Worker edgify/edgify-worker-cuda:[DATE]" at bounding box center [867, 532] width 1291 height 58
click at [352, 633] on div "**********" at bounding box center [866, 206] width 1353 height 963
click at [343, 640] on span "Runner Configuration YAML" at bounding box center [294, 641] width 145 height 13
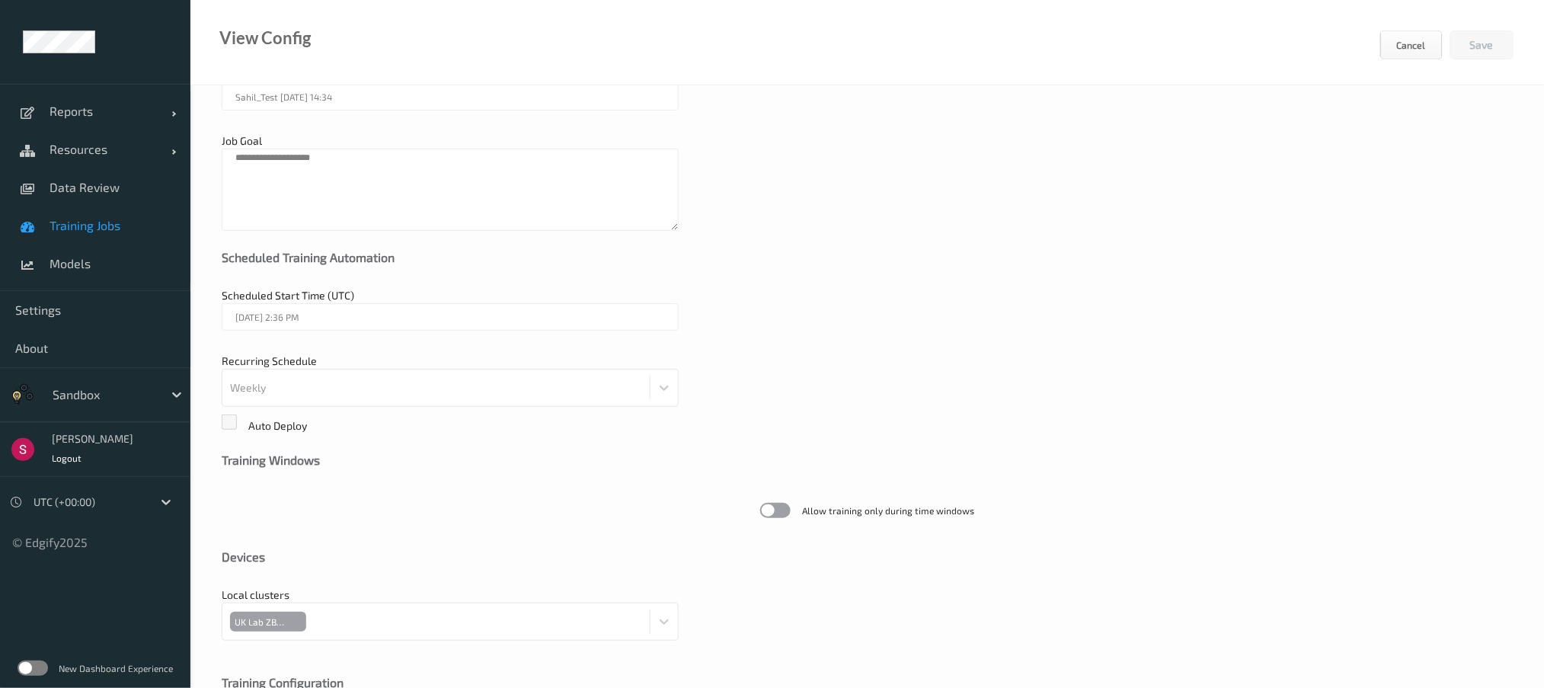
scroll to position [91, 0]
click at [126, 267] on span "Models" at bounding box center [112, 263] width 126 height 15
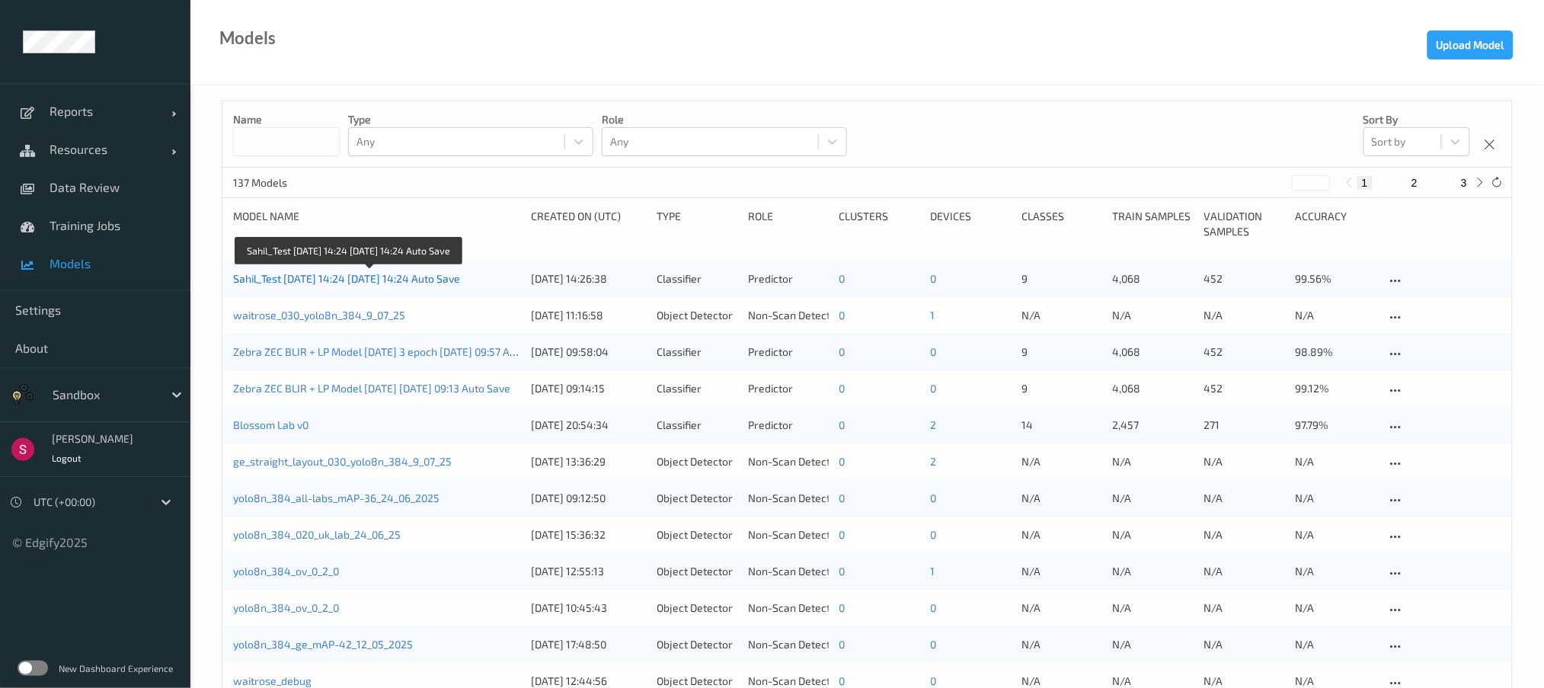
click at [275, 283] on link "Sahil_Test [DATE] 14:24 [DATE] 14:24 Auto Save" at bounding box center [346, 278] width 227 height 13
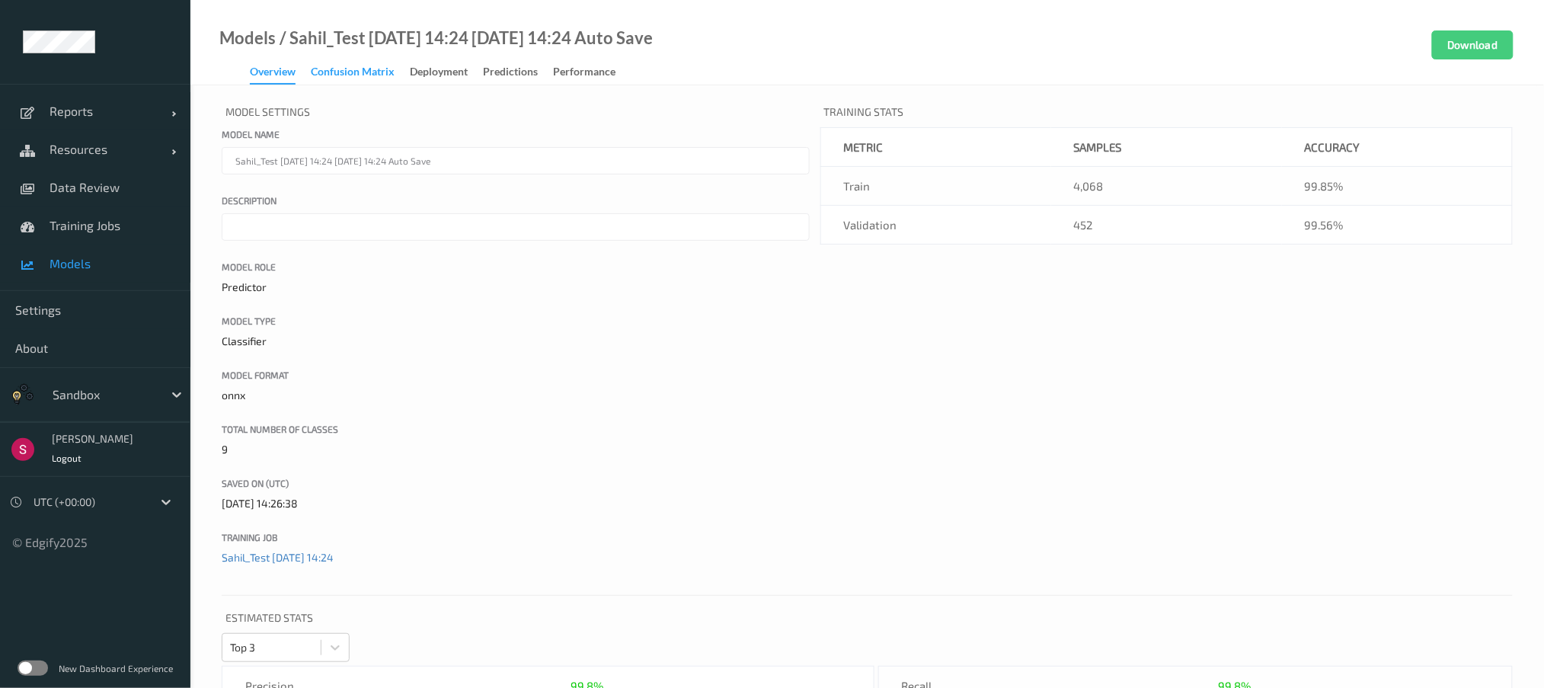
click at [345, 75] on div "Confusion matrix" at bounding box center [353, 73] width 84 height 19
